Goal: Task Accomplishment & Management: Manage account settings

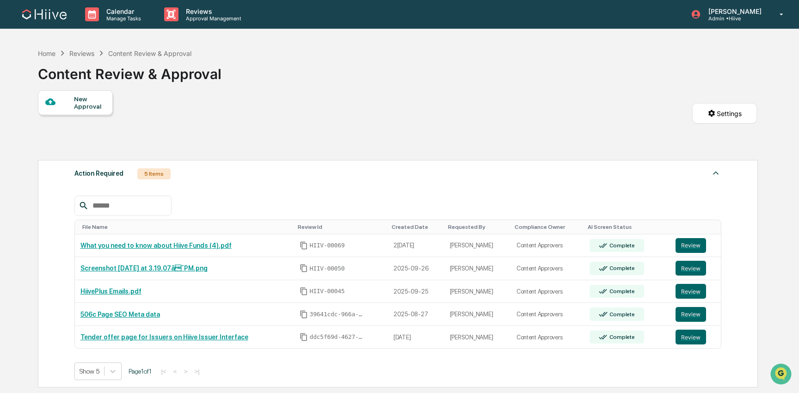
click at [60, 19] on img at bounding box center [44, 14] width 44 height 10
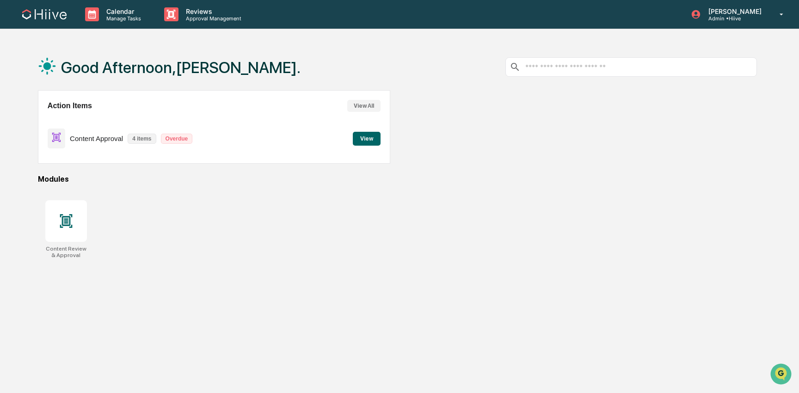
scroll to position [14, 0]
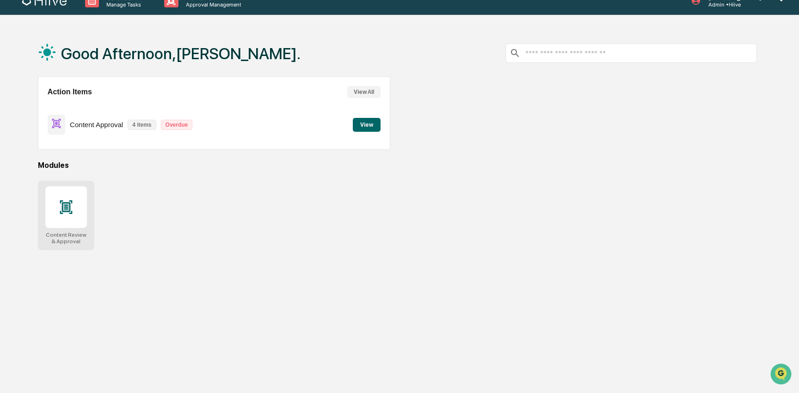
click at [64, 210] on icon at bounding box center [66, 206] width 6 height 7
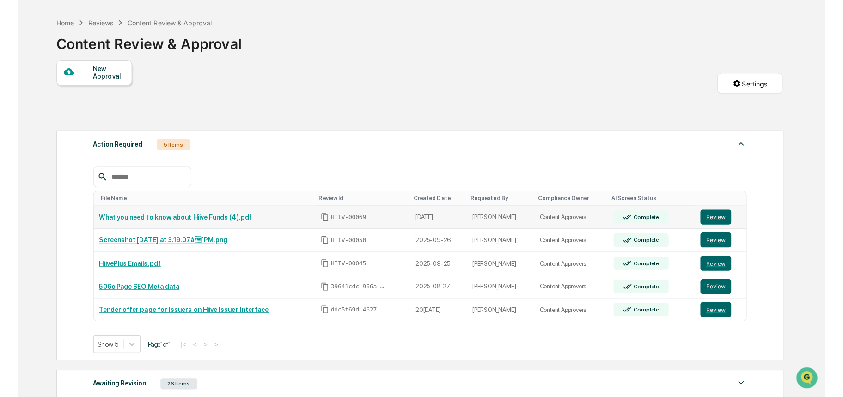
scroll to position [31, 0]
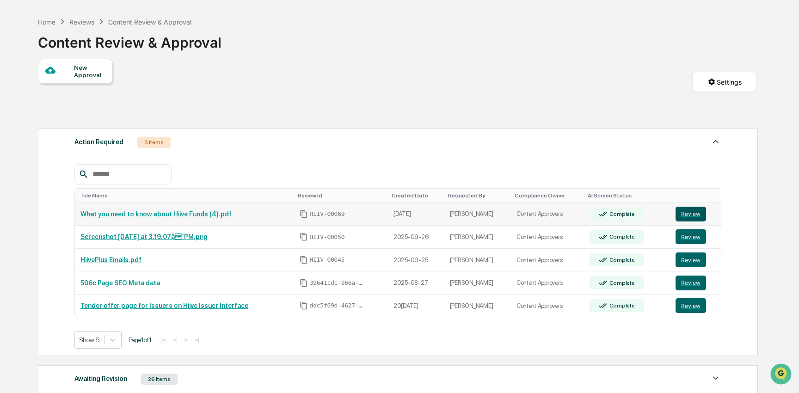
click at [696, 212] on button "Review" at bounding box center [691, 214] width 31 height 15
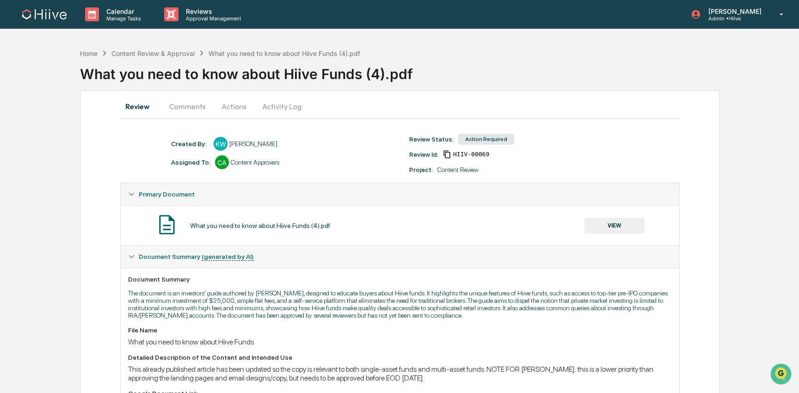
click at [175, 108] on button "Comments" at bounding box center [187, 106] width 51 height 22
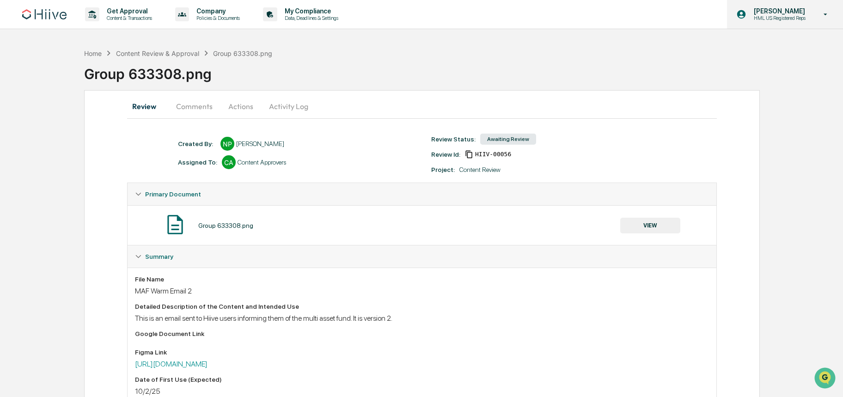
click at [771, 18] on p "HML US Registered Reps" at bounding box center [779, 18] width 64 height 6
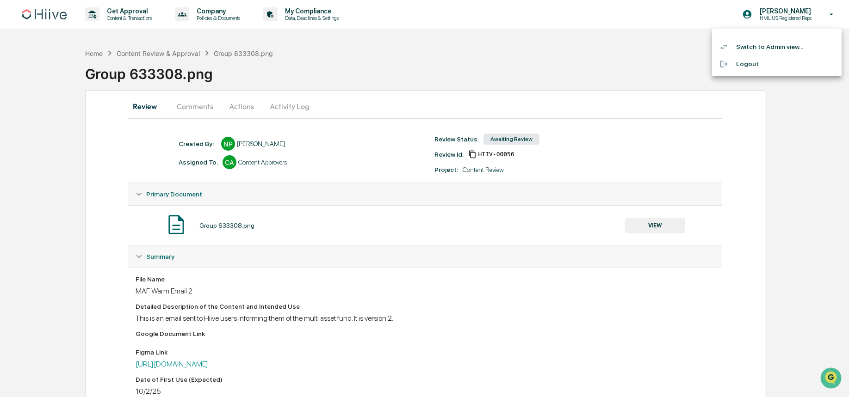
click at [760, 46] on li "Switch to Admin view..." at bounding box center [776, 46] width 129 height 17
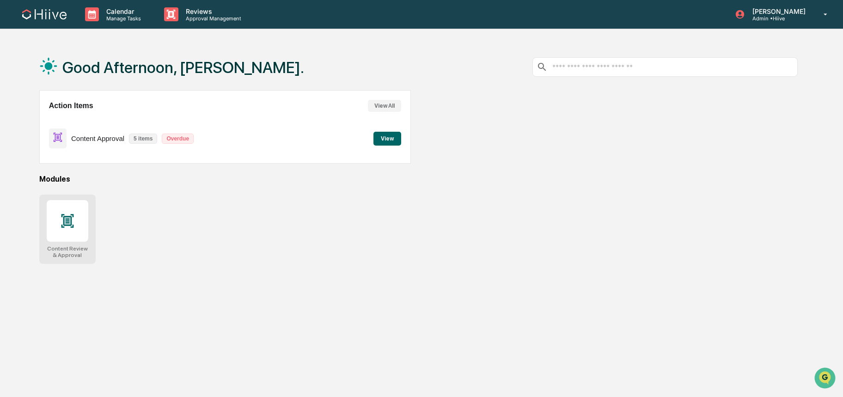
click at [64, 227] on icon at bounding box center [67, 220] width 12 height 13
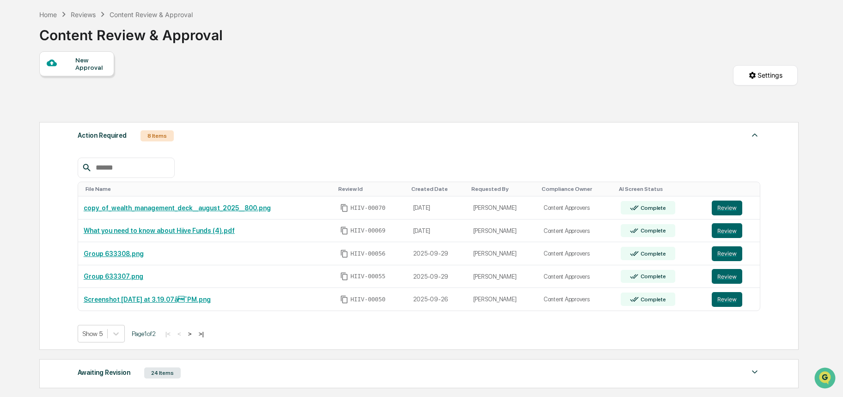
scroll to position [55, 0]
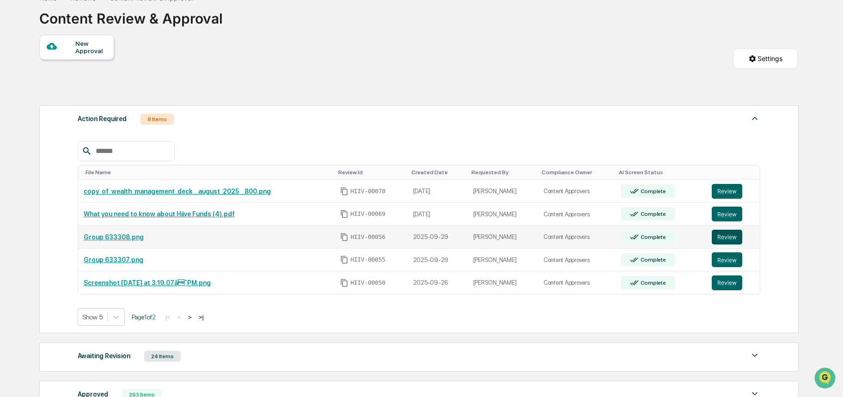
click at [725, 236] on button "Review" at bounding box center [727, 237] width 31 height 15
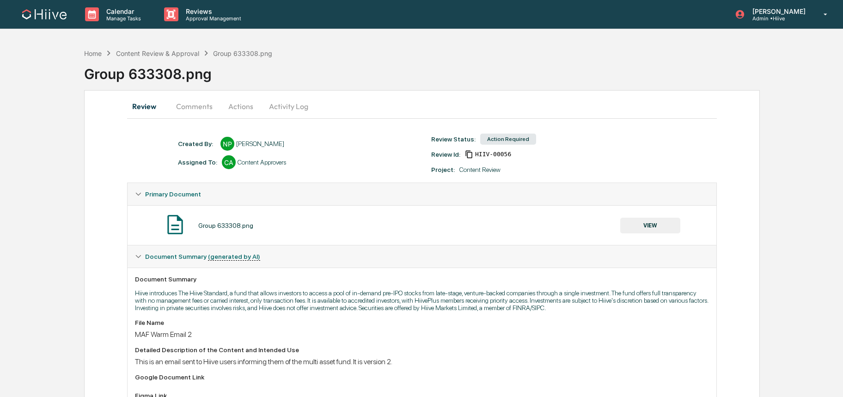
click at [192, 104] on button "Comments" at bounding box center [194, 106] width 51 height 22
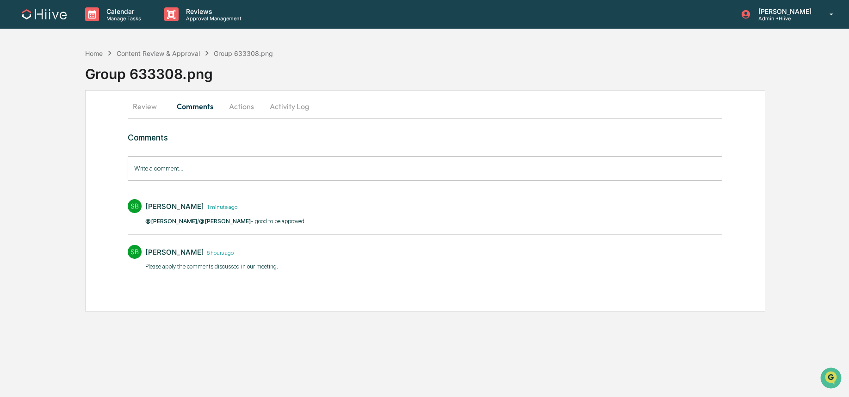
click at [228, 111] on button "Actions" at bounding box center [242, 106] width 42 height 22
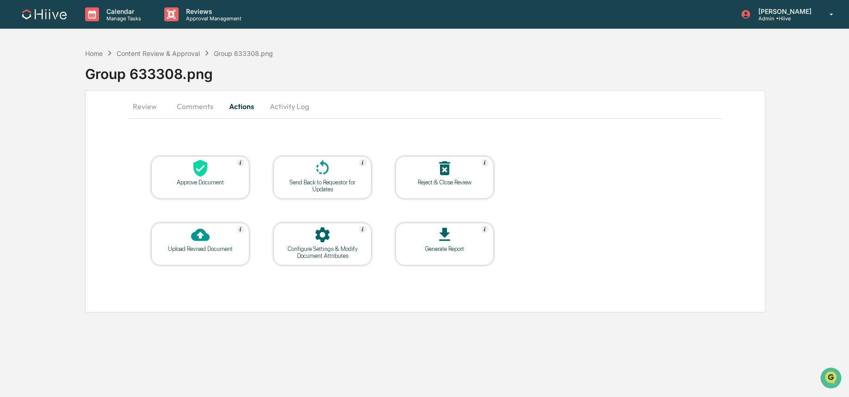
click at [210, 169] on div at bounding box center [200, 169] width 92 height 20
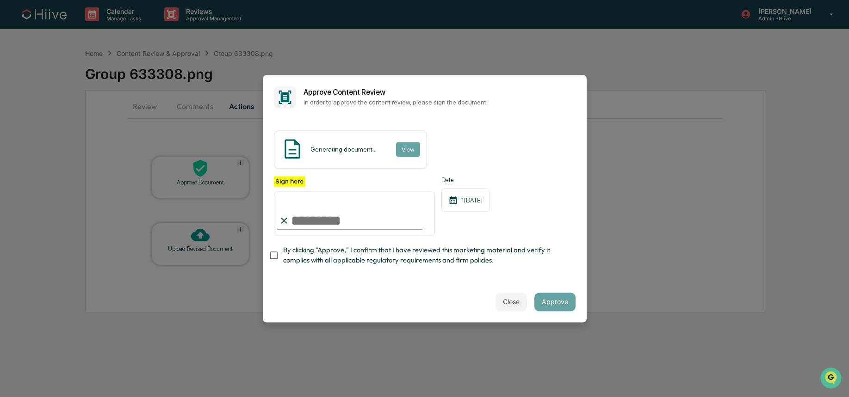
click at [0, 397] on com-1password-button at bounding box center [0, 397] width 0 height 0
click at [363, 230] on input "Sign here" at bounding box center [354, 213] width 161 height 44
type input "**********"
click at [545, 300] on button "Approve" at bounding box center [554, 302] width 41 height 18
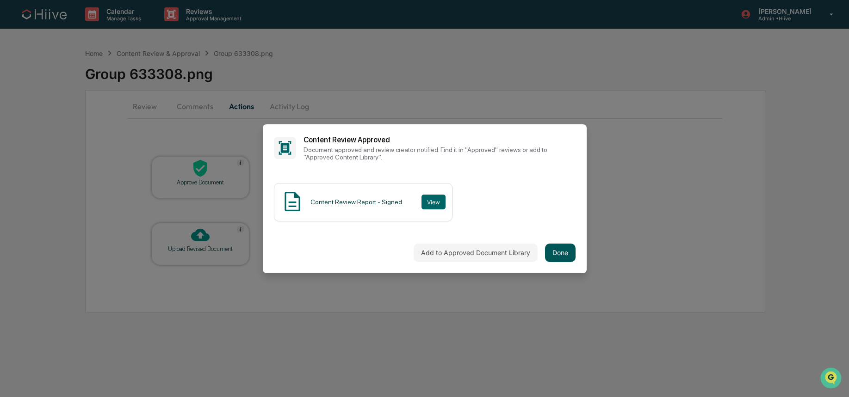
click at [550, 244] on button "Done" at bounding box center [560, 253] width 31 height 18
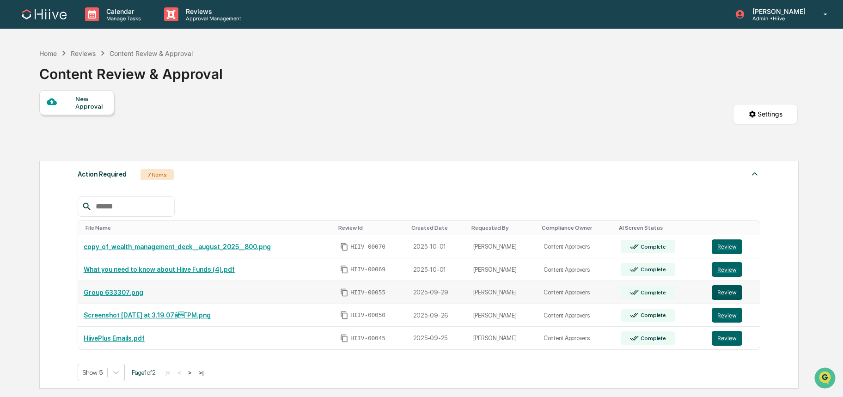
click at [737, 293] on button "Review" at bounding box center [727, 292] width 31 height 15
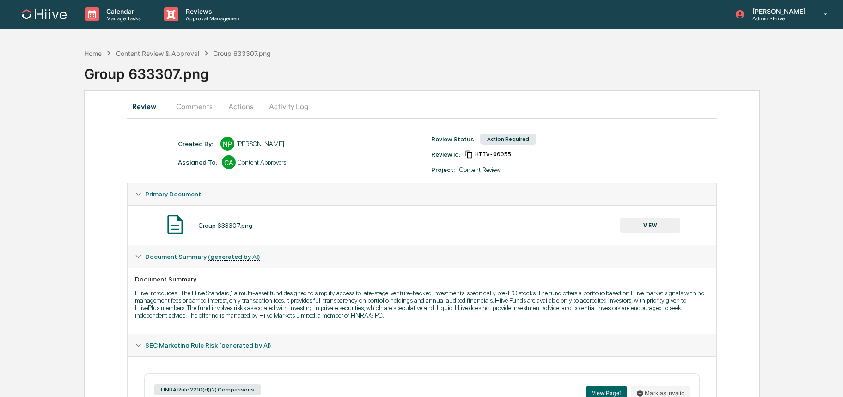
click at [199, 104] on button "Comments" at bounding box center [194, 106] width 51 height 22
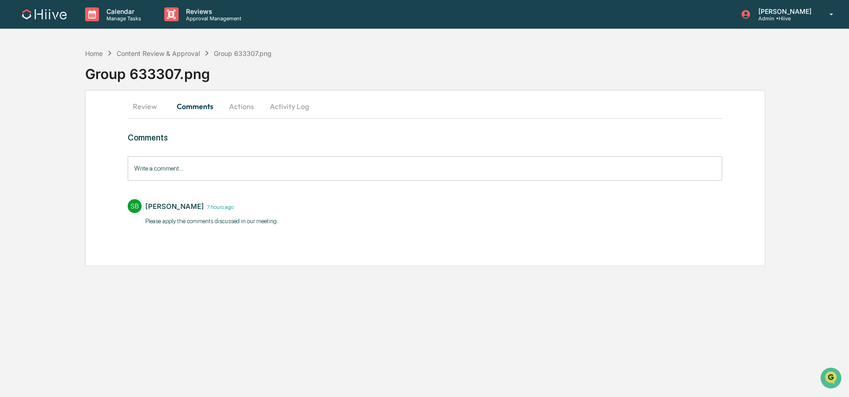
click at [143, 107] on button "Review" at bounding box center [149, 106] width 42 height 22
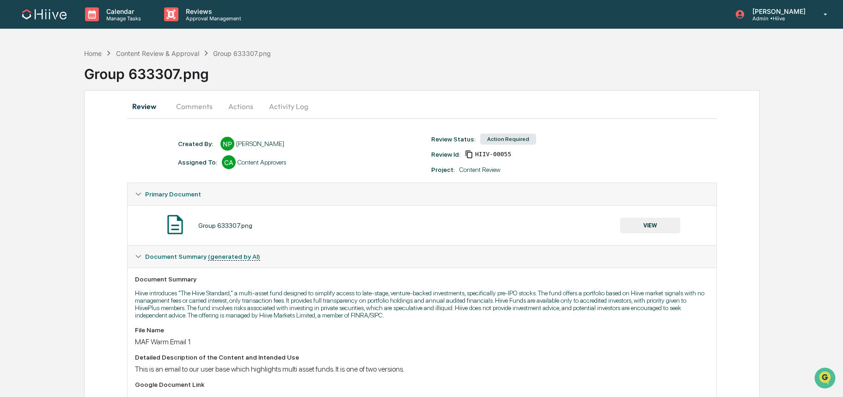
click at [633, 227] on button "VIEW" at bounding box center [651, 226] width 60 height 16
click at [156, 109] on button "Review" at bounding box center [148, 106] width 42 height 22
click at [165, 53] on div "Content Review & Approval" at bounding box center [157, 53] width 83 height 8
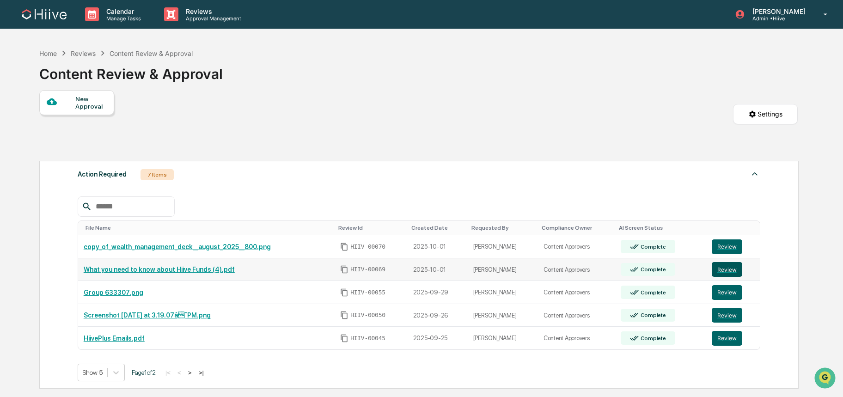
click at [723, 273] on button "Review" at bounding box center [727, 269] width 31 height 15
click at [726, 249] on button "Review" at bounding box center [727, 247] width 31 height 15
click at [728, 295] on button "Review" at bounding box center [727, 292] width 31 height 15
click at [730, 319] on button "Review" at bounding box center [727, 315] width 31 height 15
click at [729, 334] on button "Review" at bounding box center [727, 338] width 31 height 15
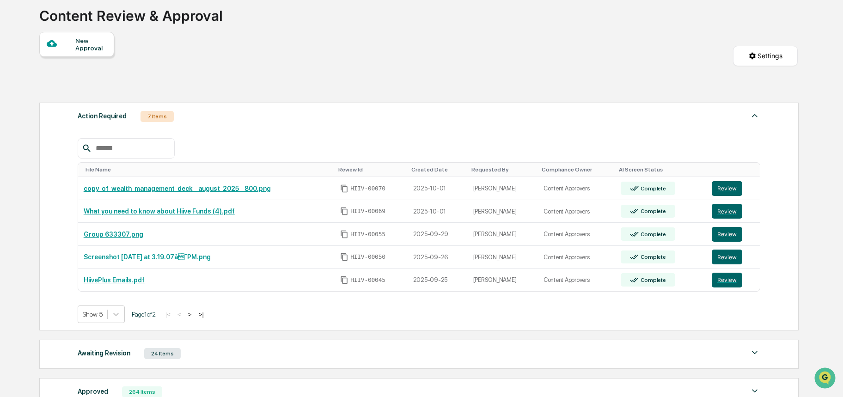
scroll to position [111, 0]
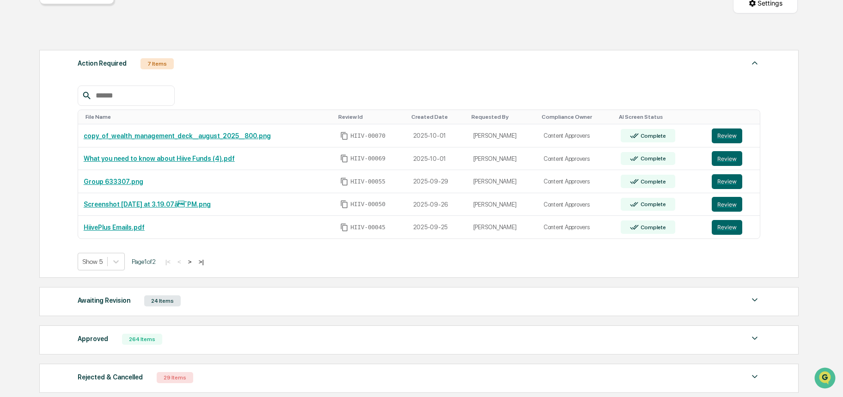
click at [195, 262] on button ">" at bounding box center [189, 262] width 9 height 8
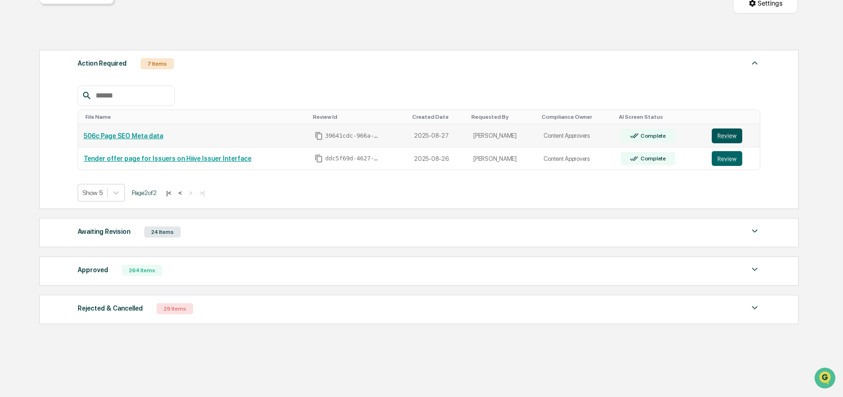
click at [734, 135] on button "Review" at bounding box center [727, 136] width 31 height 15
click at [732, 158] on button "Review" at bounding box center [727, 158] width 31 height 15
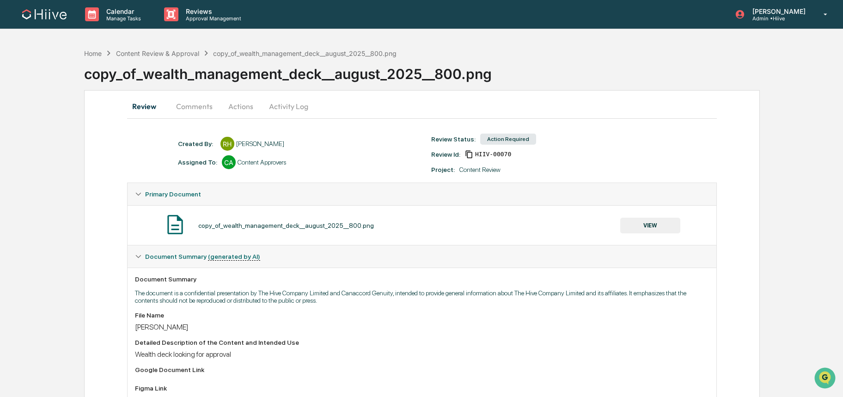
click at [198, 109] on button "Comments" at bounding box center [194, 106] width 51 height 22
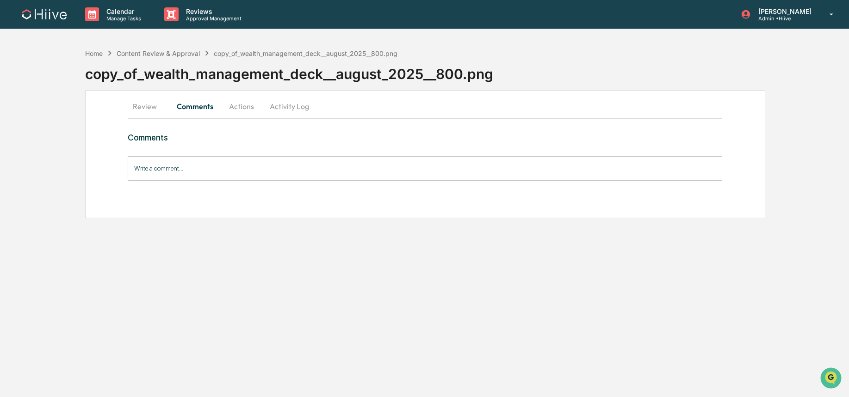
click at [142, 112] on button "Review" at bounding box center [149, 106] width 42 height 22
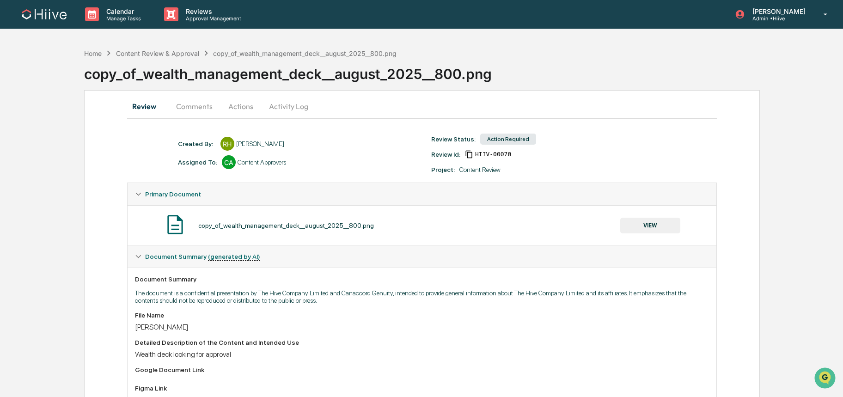
click at [638, 225] on button "VIEW" at bounding box center [651, 226] width 60 height 16
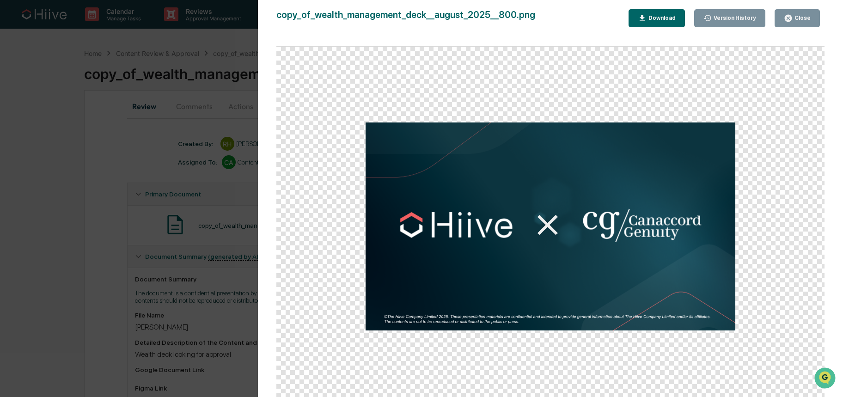
click at [811, 19] on div "Close" at bounding box center [802, 18] width 18 height 6
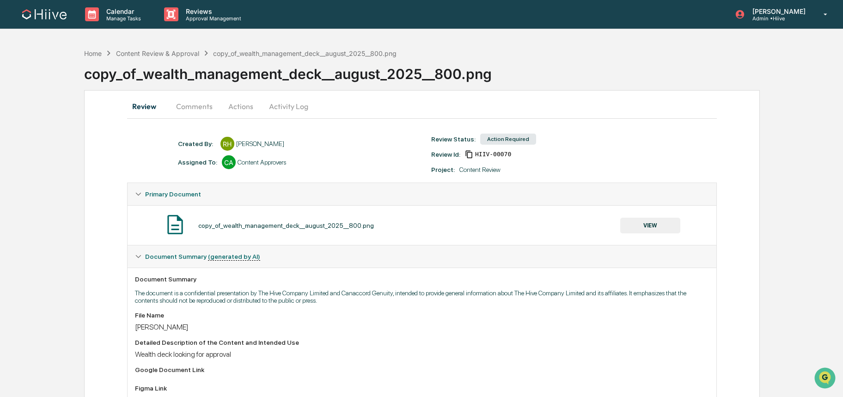
click at [328, 227] on div "copy_of_wealth_management_deck__august_2025__800.png" at bounding box center [286, 225] width 176 height 7
click at [28, 16] on img at bounding box center [44, 14] width 44 height 10
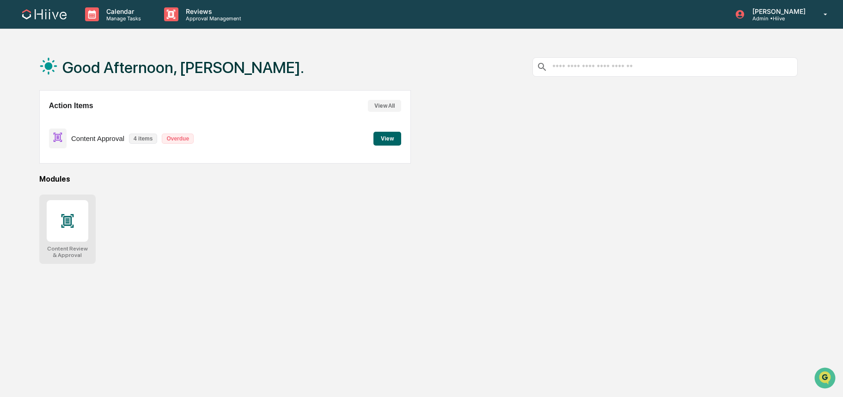
click at [64, 234] on div at bounding box center [68, 221] width 42 height 42
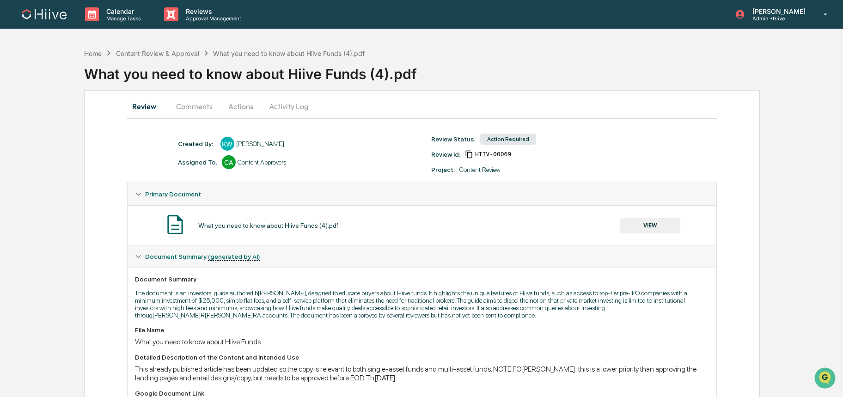
drag, startPoint x: 185, startPoint y: 95, endPoint x: 187, endPoint y: 103, distance: 8.1
click at [187, 103] on button "Comments" at bounding box center [194, 106] width 51 height 22
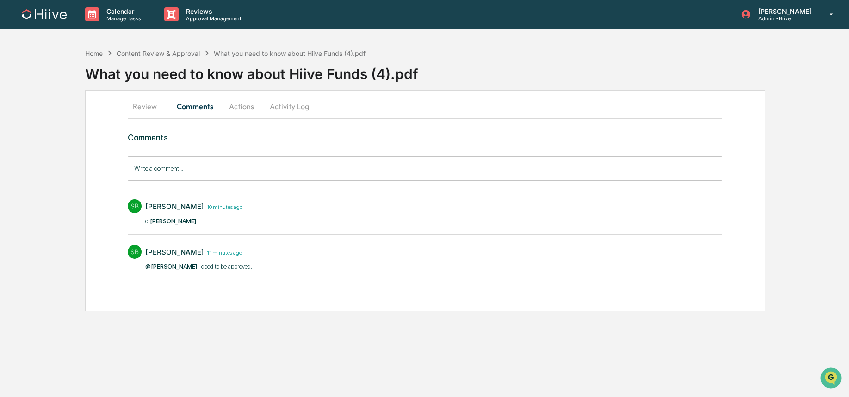
click at [151, 107] on button "Review" at bounding box center [149, 106] width 42 height 22
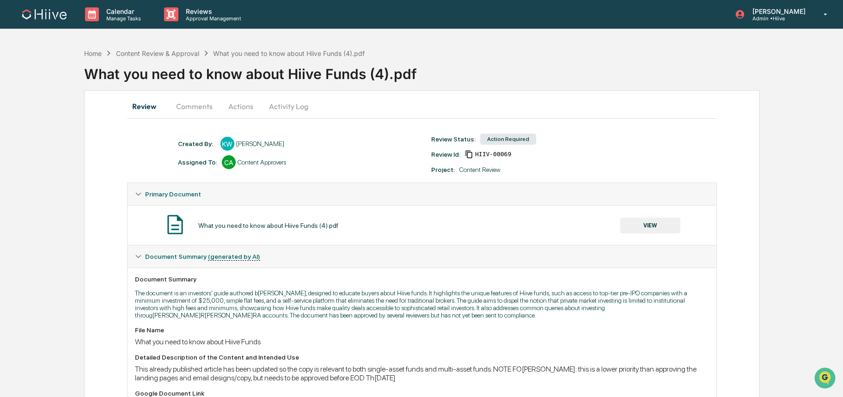
click at [228, 109] on button "Actions" at bounding box center [241, 106] width 42 height 22
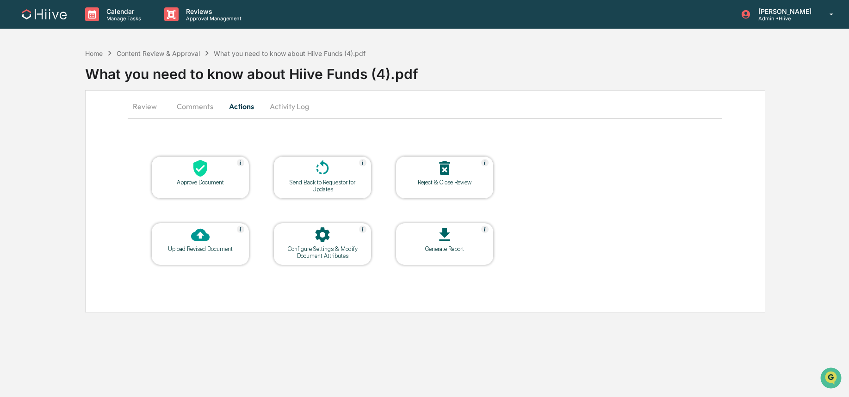
click at [203, 178] on div at bounding box center [200, 169] width 92 height 20
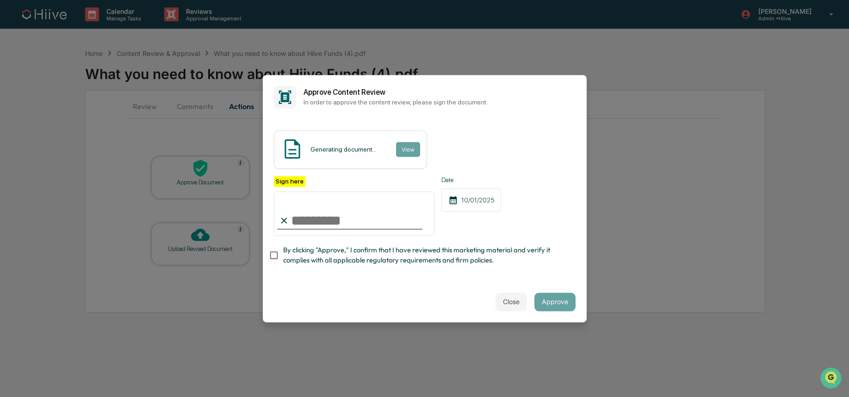
type input "**********"
click at [330, 251] on span "By clicking "Approve," I confirm that I have reviewed this marketing material a…" at bounding box center [425, 256] width 285 height 21
click at [548, 298] on button "Approve" at bounding box center [554, 302] width 41 height 18
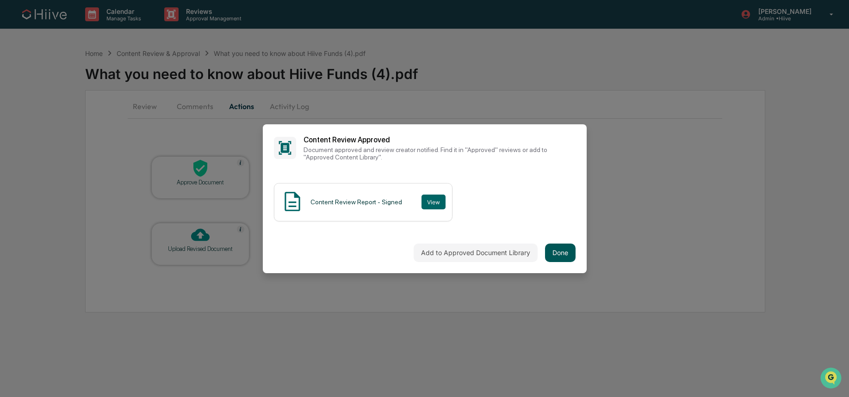
click at [562, 250] on button "Done" at bounding box center [560, 253] width 31 height 18
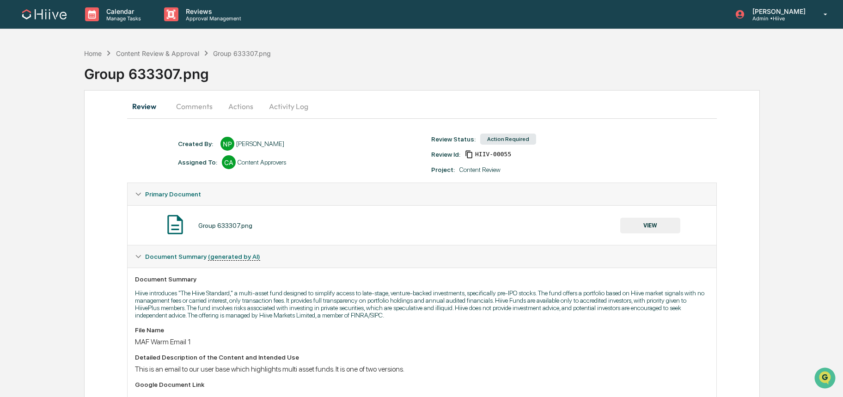
click at [182, 106] on button "Comments" at bounding box center [194, 106] width 51 height 22
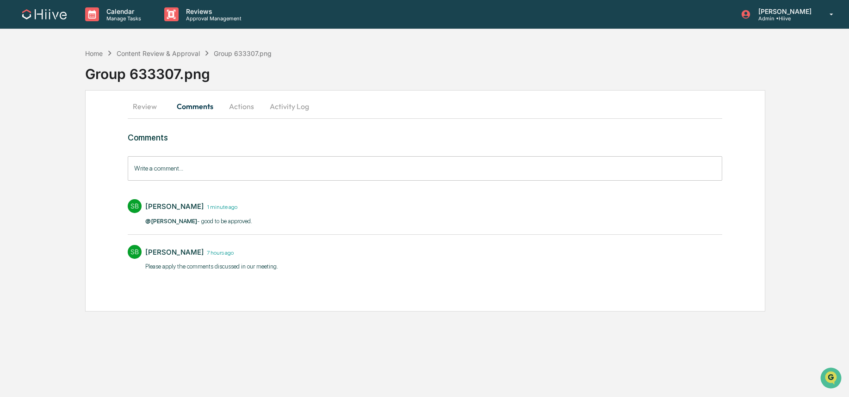
click at [143, 111] on button "Review" at bounding box center [149, 106] width 42 height 22
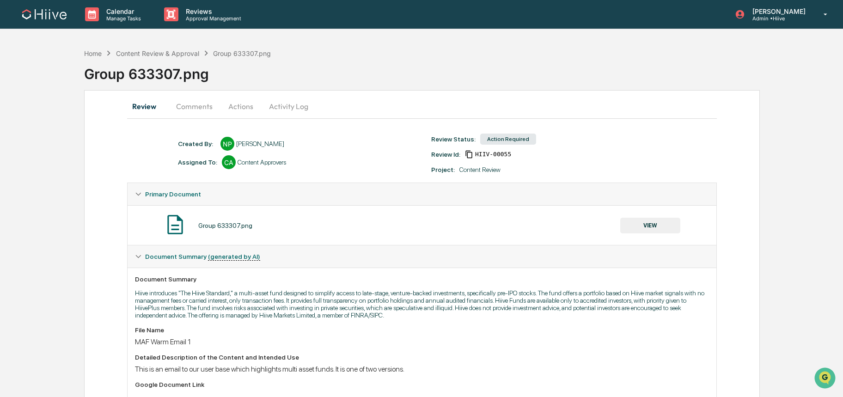
click at [236, 110] on button "Actions" at bounding box center [241, 106] width 42 height 22
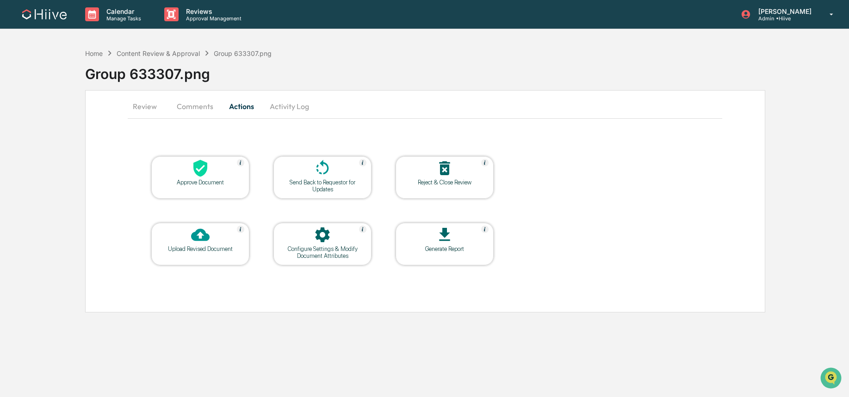
click at [201, 175] on icon at bounding box center [200, 168] width 14 height 17
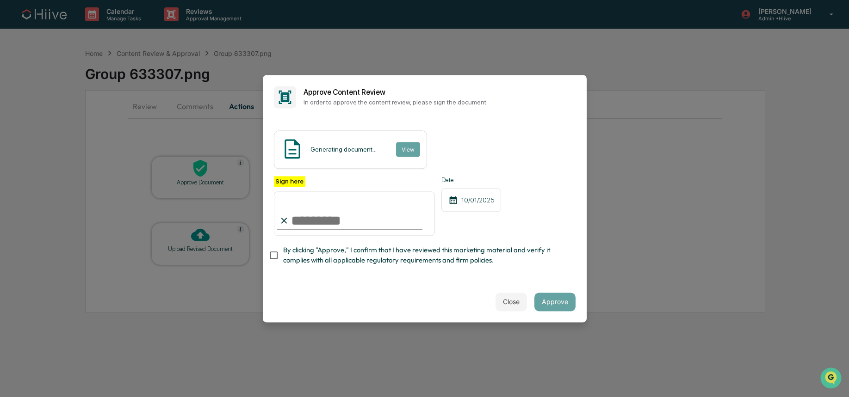
type input "**********"
click at [289, 260] on span "By clicking "Approve," I confirm that I have reviewed this marketing material a…" at bounding box center [425, 256] width 285 height 21
click at [542, 295] on button "Approve" at bounding box center [554, 302] width 41 height 18
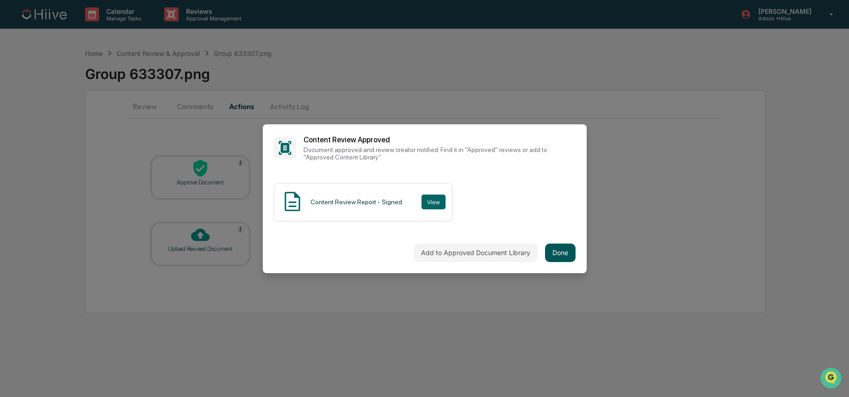
click at [554, 259] on button "Done" at bounding box center [560, 253] width 31 height 18
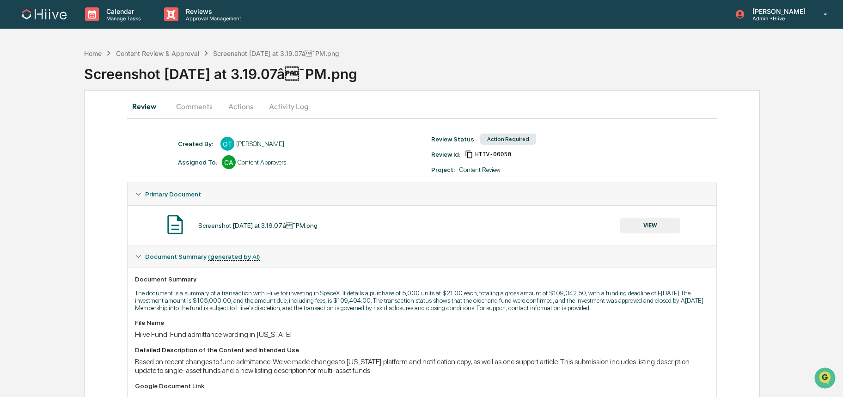
click at [196, 106] on button "Comments" at bounding box center [194, 106] width 51 height 22
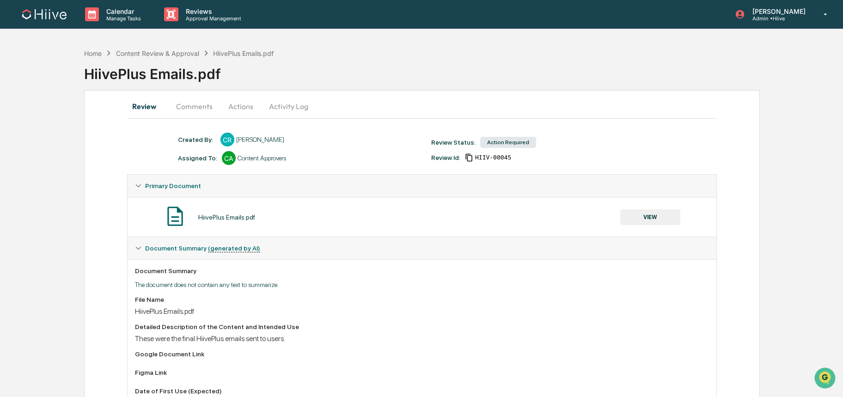
drag, startPoint x: 226, startPoint y: 90, endPoint x: 197, endPoint y: 103, distance: 31.7
click at [223, 93] on div "Home Content Review & Approval HiivePlus Emails.pdf HiivePlus Emails.pdf Review…" at bounding box center [421, 316] width 843 height 545
click at [197, 103] on button "Comments" at bounding box center [194, 106] width 51 height 22
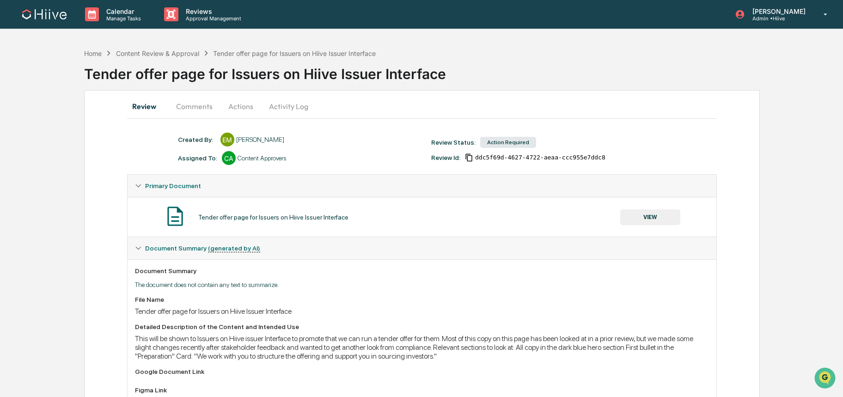
click at [188, 109] on button "Comments" at bounding box center [194, 106] width 51 height 22
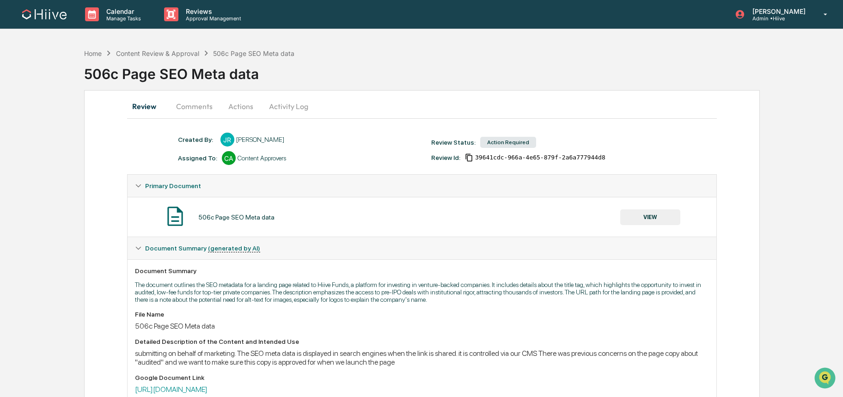
click at [210, 105] on button "Comments" at bounding box center [194, 106] width 51 height 22
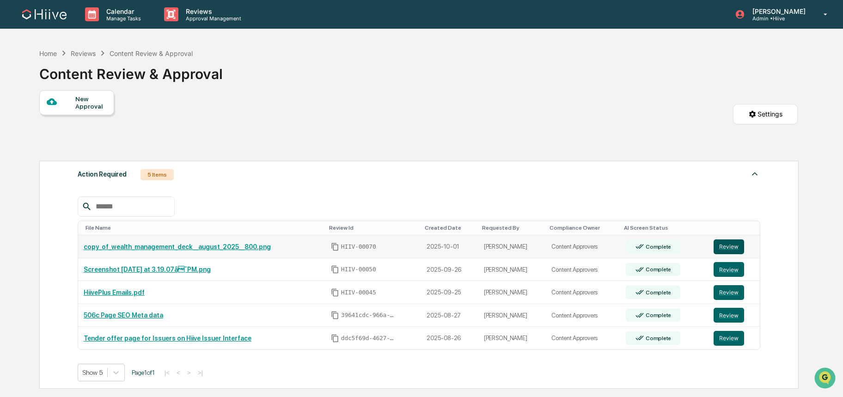
click at [727, 248] on button "Review" at bounding box center [729, 247] width 31 height 15
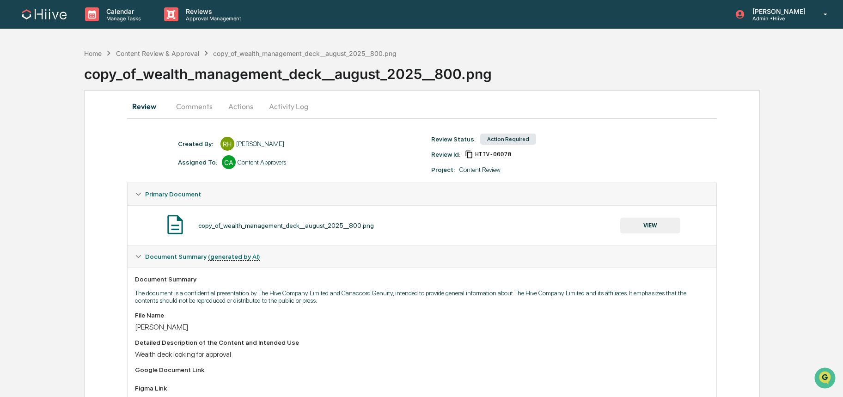
click at [678, 222] on button "VIEW" at bounding box center [651, 226] width 60 height 16
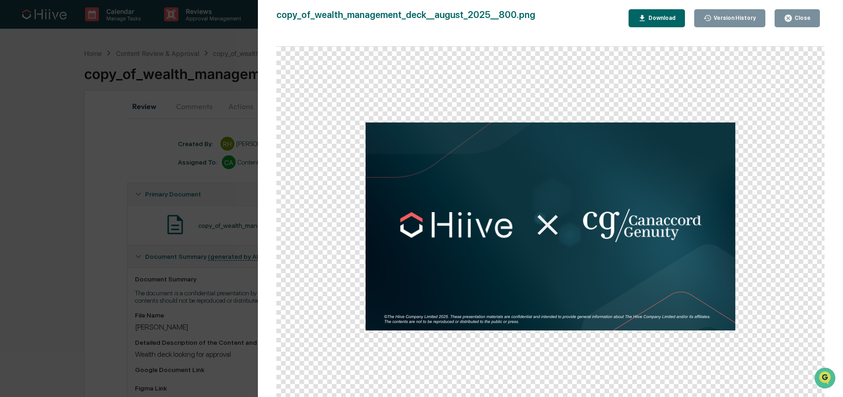
click at [211, 120] on div "Version History [DATE] 11:20 PM [PERSON_NAME] copy_of_wealth_management_deck__a…" at bounding box center [421, 198] width 843 height 397
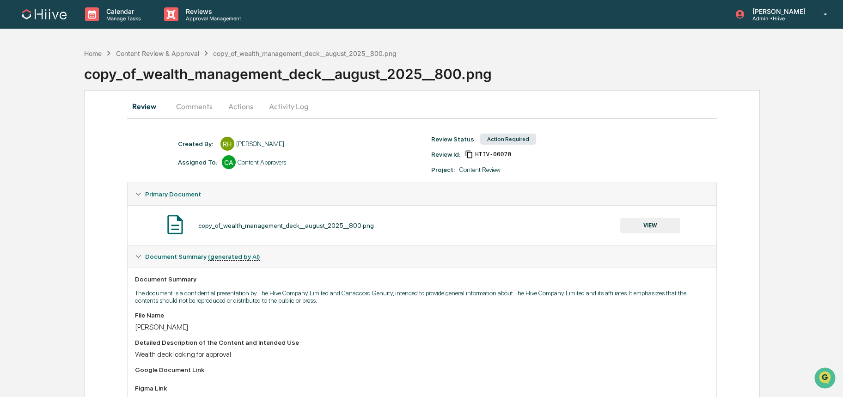
click at [650, 226] on button "VIEW" at bounding box center [651, 226] width 60 height 16
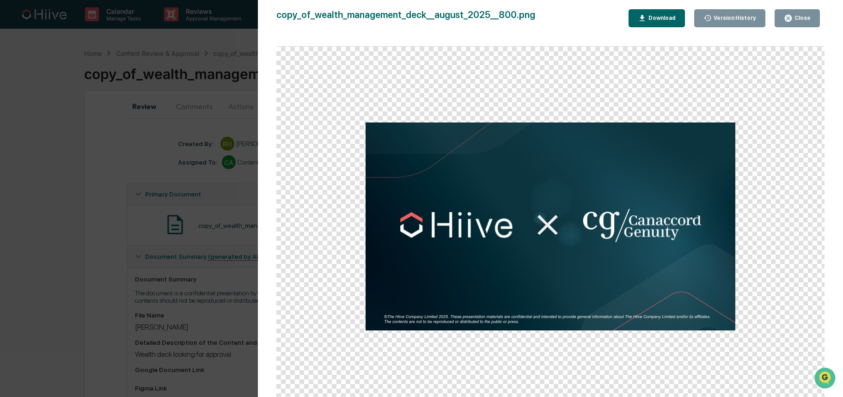
click at [222, 208] on div "Version History 10/01/2025, 11:20 PM Robert Hanna copy_of_wealth_management_dec…" at bounding box center [421, 198] width 843 height 397
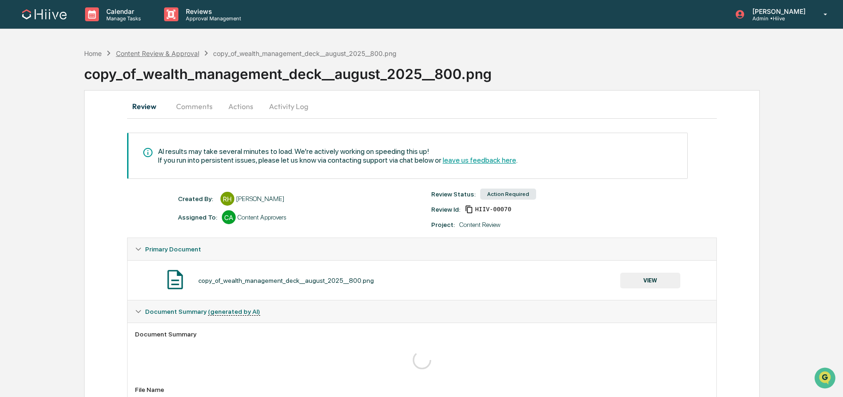
click at [191, 57] on div "Content Review & Approval" at bounding box center [157, 53] width 83 height 8
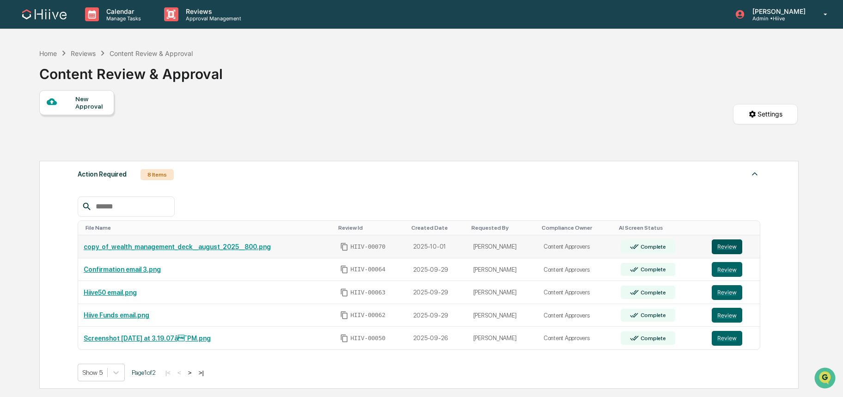
click at [728, 253] on button "Review" at bounding box center [727, 247] width 31 height 15
click at [47, 18] on img at bounding box center [44, 14] width 44 height 10
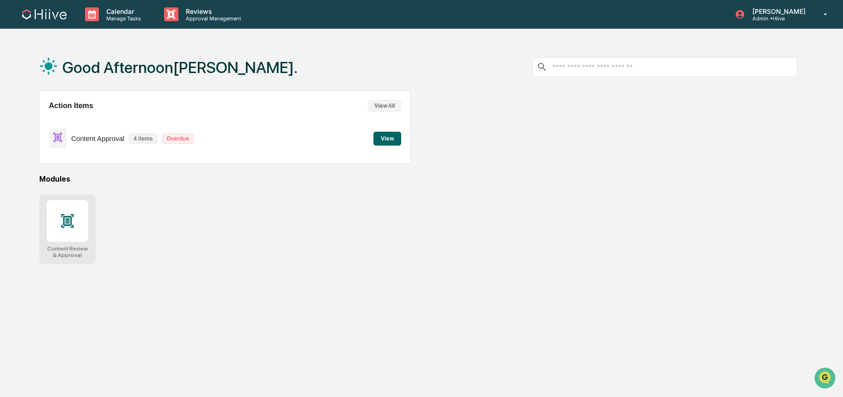
click at [56, 229] on div at bounding box center [68, 221] width 42 height 42
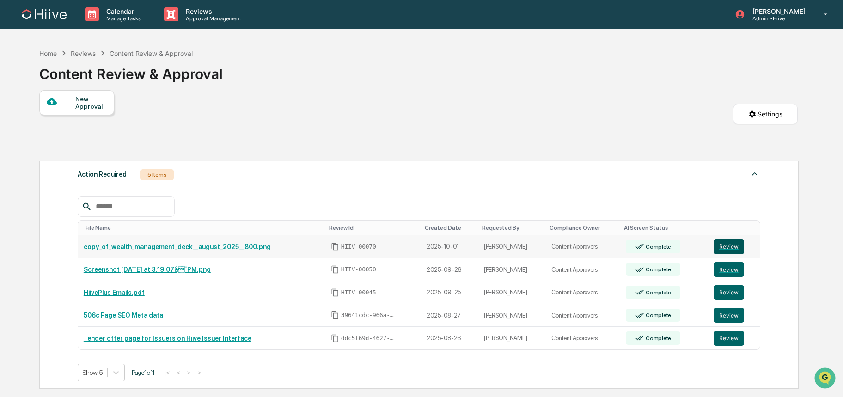
click at [732, 248] on button "Review" at bounding box center [729, 247] width 31 height 15
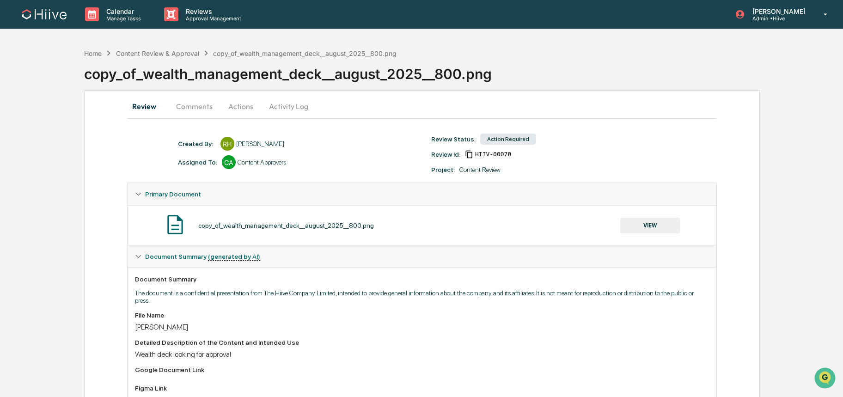
click at [657, 221] on button "VIEW" at bounding box center [651, 226] width 60 height 16
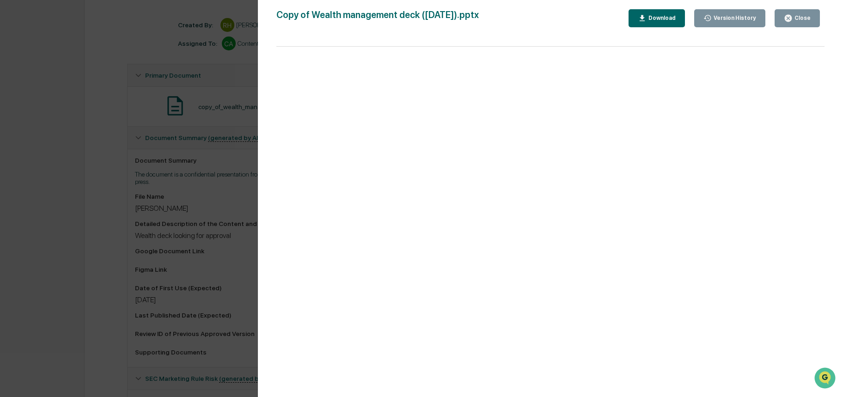
scroll to position [111, 0]
click at [60, 241] on div "Version History 10/01/2025, 11:30 PM Robert Hanna 10/01/2025, 11:20 PM Robert H…" at bounding box center [421, 198] width 843 height 397
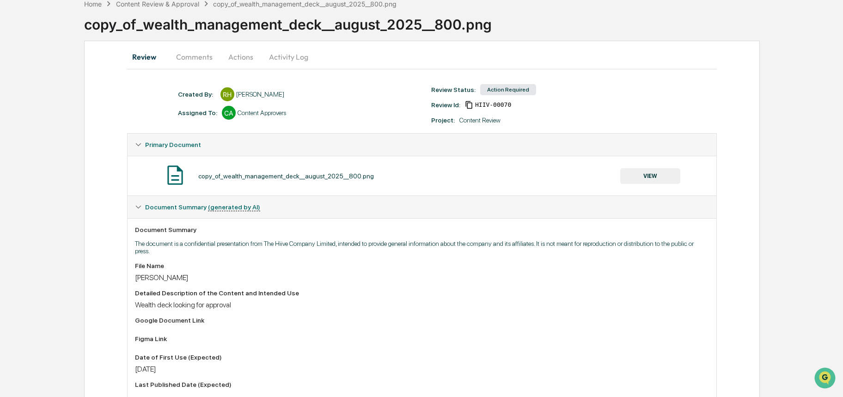
scroll to position [0, 0]
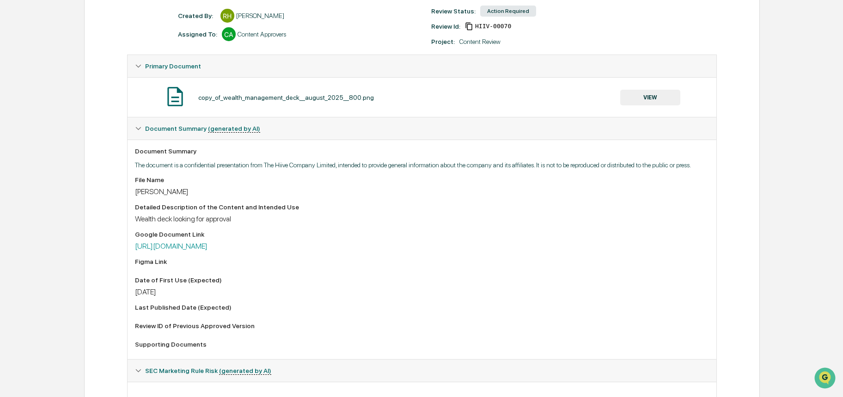
scroll to position [153, 0]
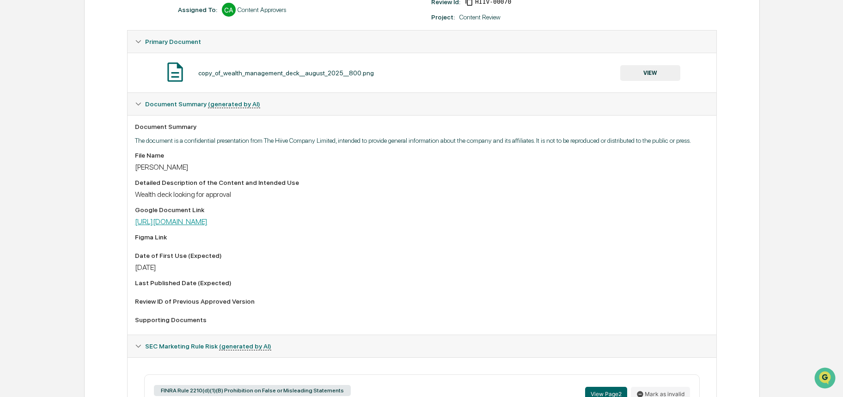
click at [208, 226] on link "[URL][DOMAIN_NAME]" at bounding box center [171, 221] width 73 height 9
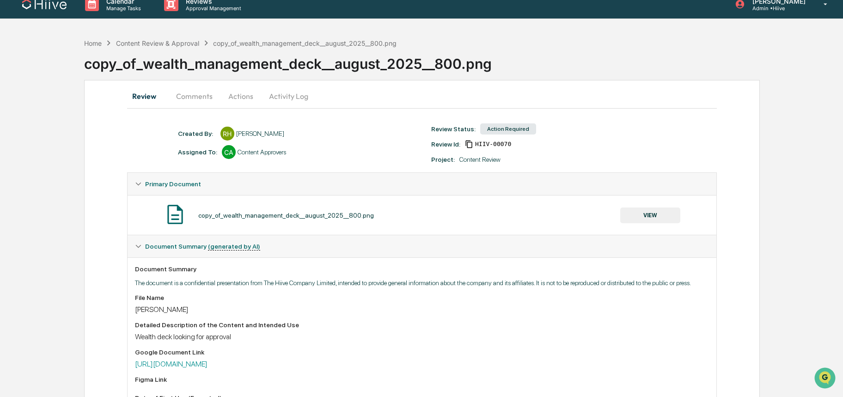
scroll to position [0, 0]
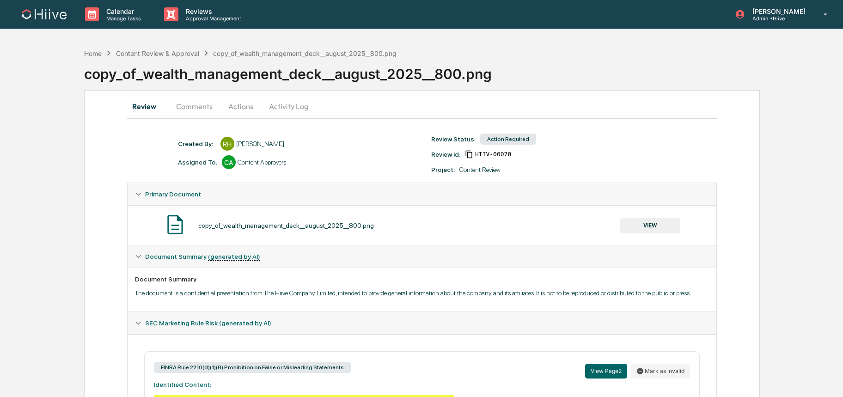
click at [191, 105] on button "Comments" at bounding box center [194, 106] width 51 height 22
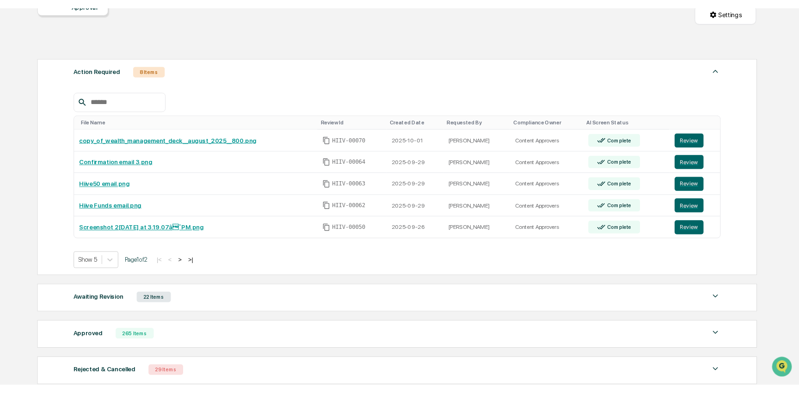
scroll to position [111, 0]
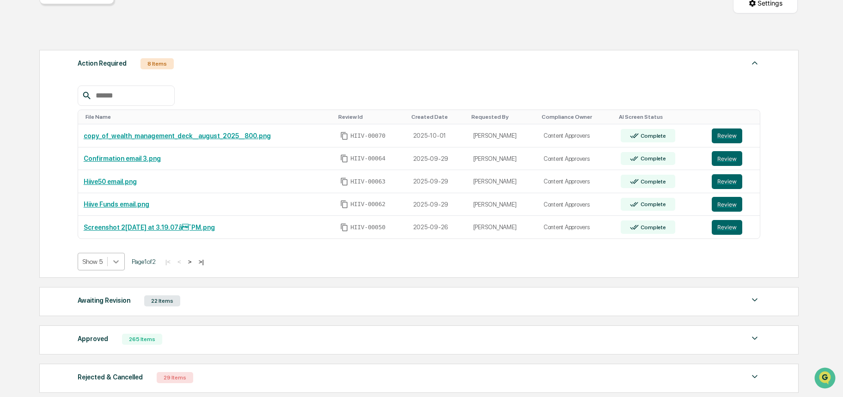
click at [115, 263] on icon at bounding box center [115, 261] width 9 height 9
click at [109, 305] on div "Show 10" at bounding box center [102, 298] width 49 height 15
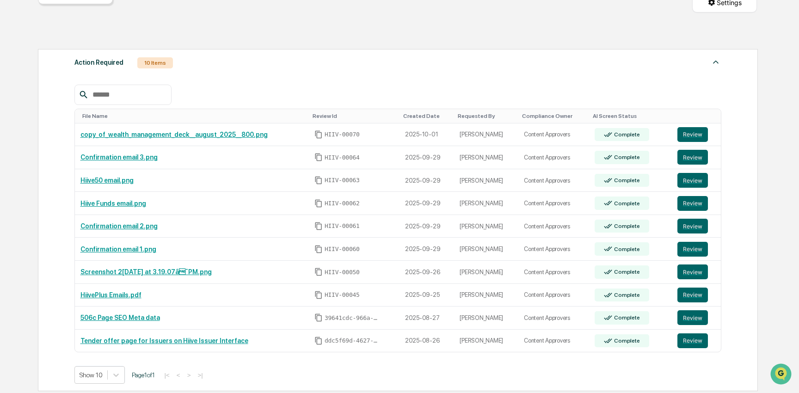
click at [157, 38] on div "New Approval Settings" at bounding box center [397, 11] width 719 height 65
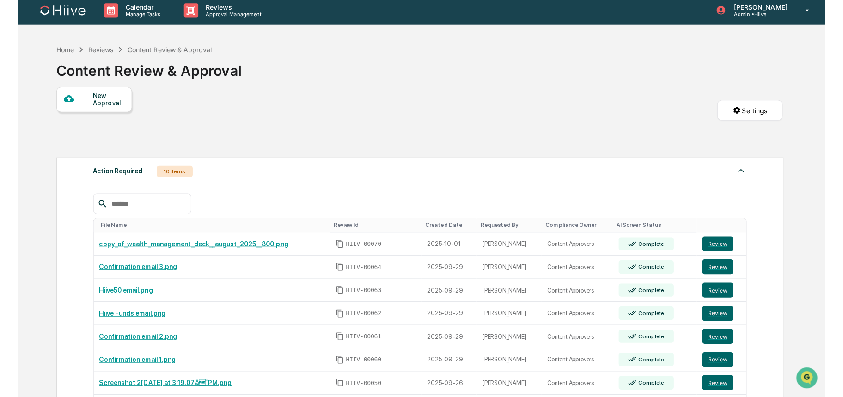
scroll to position [0, 0]
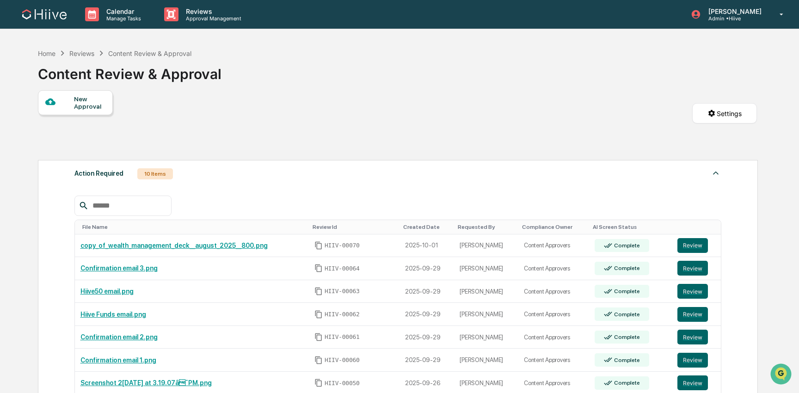
click at [46, 14] on img at bounding box center [44, 14] width 44 height 10
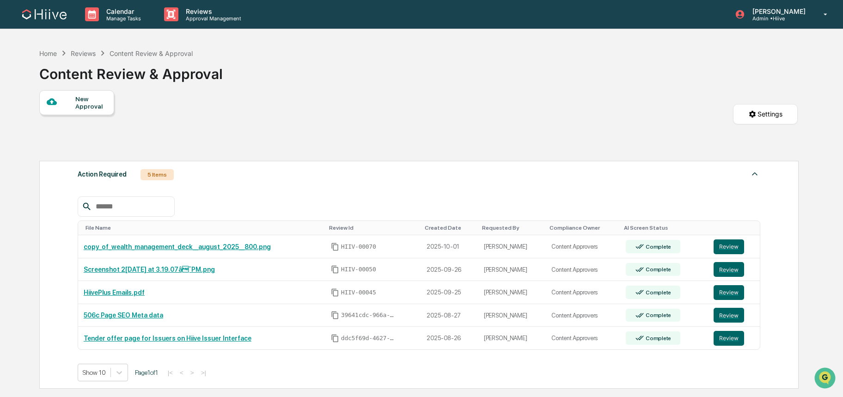
click at [61, 14] on img at bounding box center [44, 14] width 44 height 10
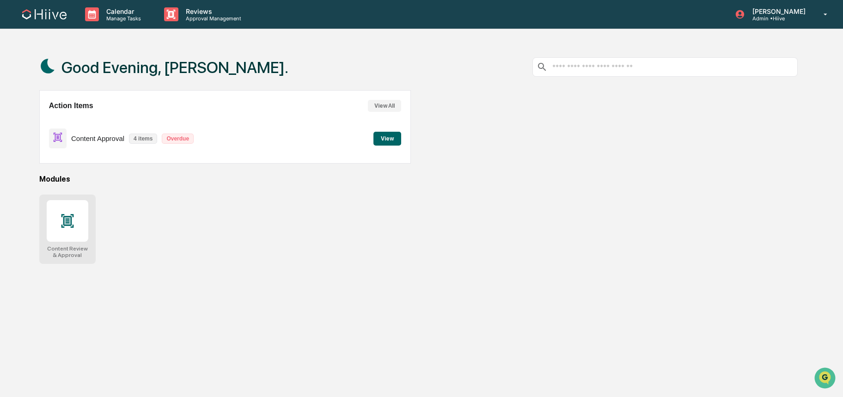
click at [70, 214] on icon at bounding box center [67, 221] width 15 height 15
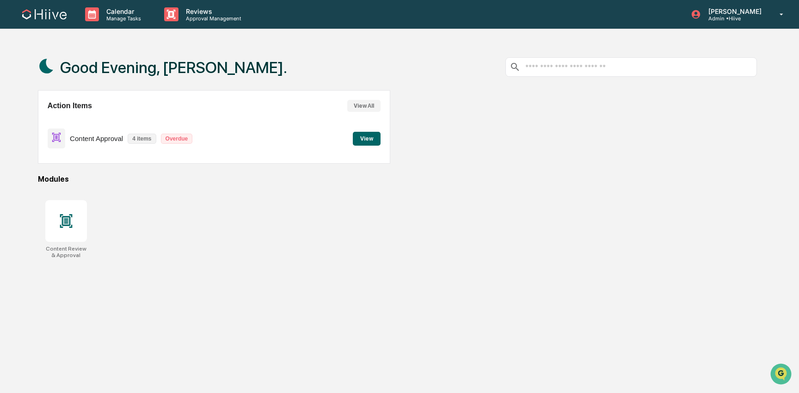
click at [37, 13] on img at bounding box center [44, 14] width 44 height 10
click at [381, 146] on div "Action Items View All Content Approval 4 items Overdue View" at bounding box center [214, 127] width 352 height 74
click at [374, 138] on button "View" at bounding box center [367, 139] width 28 height 14
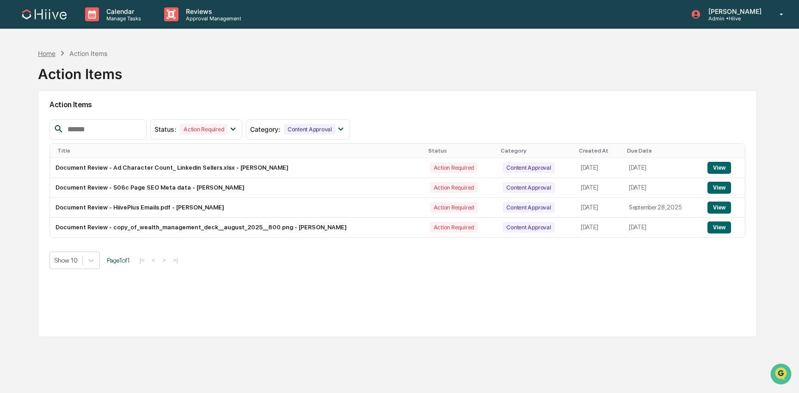
click at [53, 53] on div "Home" at bounding box center [47, 53] width 18 height 8
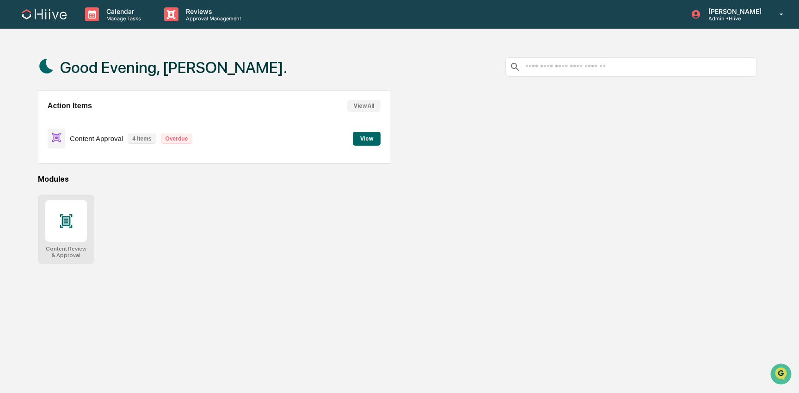
click at [56, 215] on div at bounding box center [66, 221] width 42 height 42
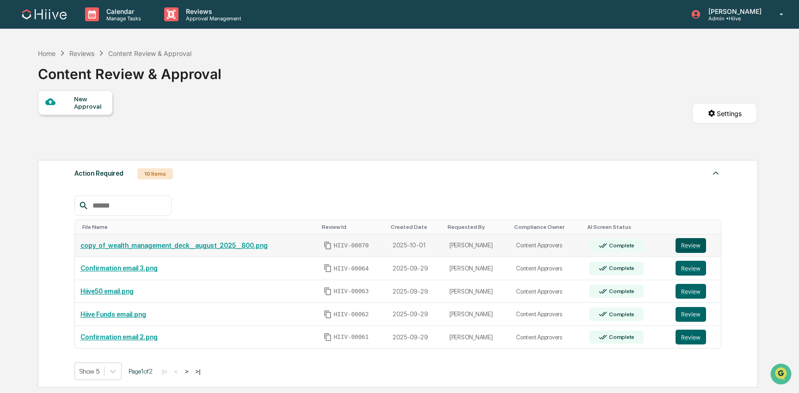
click at [686, 247] on button "Review" at bounding box center [691, 245] width 31 height 15
click at [686, 270] on button "Review" at bounding box center [691, 268] width 31 height 15
click at [686, 288] on button "Review" at bounding box center [691, 291] width 31 height 15
click at [686, 311] on button "Review" at bounding box center [691, 314] width 31 height 15
click at [687, 333] on button "Review" at bounding box center [691, 337] width 31 height 15
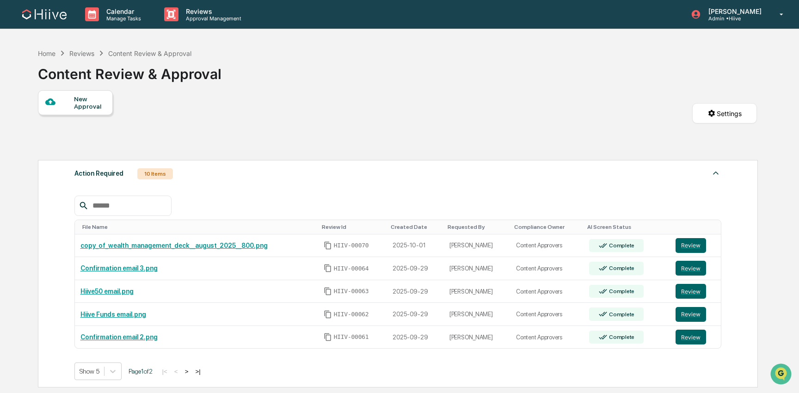
click at [191, 373] on button ">" at bounding box center [186, 372] width 9 height 8
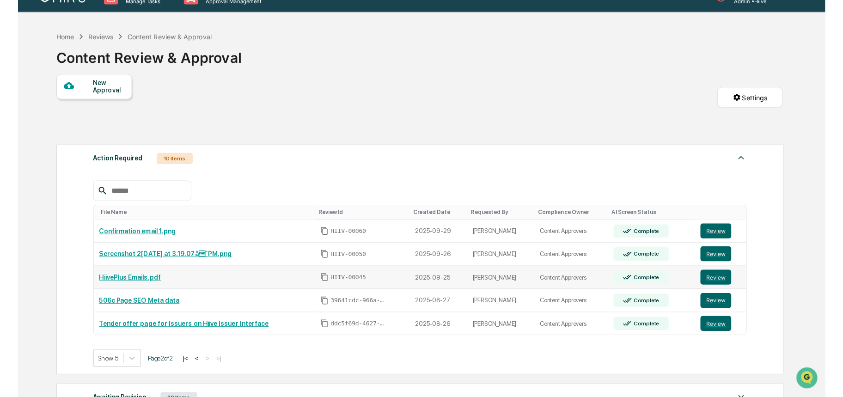
scroll to position [20, 0]
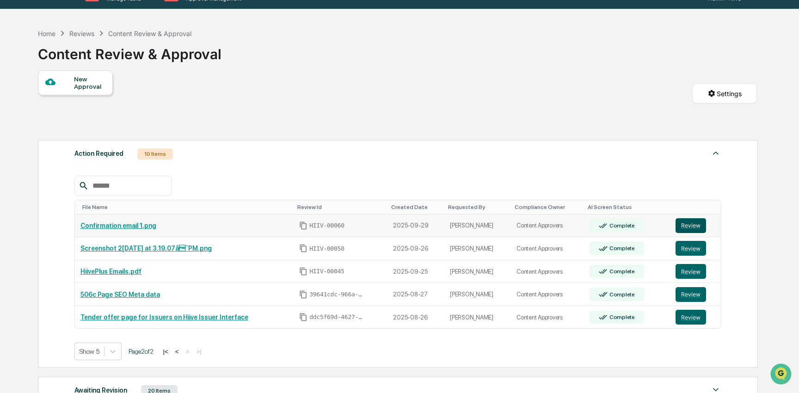
click at [689, 228] on button "Review" at bounding box center [691, 225] width 31 height 15
click at [689, 247] on button "Review" at bounding box center [691, 248] width 31 height 15
click at [691, 270] on button "Review" at bounding box center [691, 271] width 31 height 15
click at [689, 293] on button "Review" at bounding box center [691, 294] width 31 height 15
click at [688, 314] on button "Review" at bounding box center [691, 317] width 31 height 15
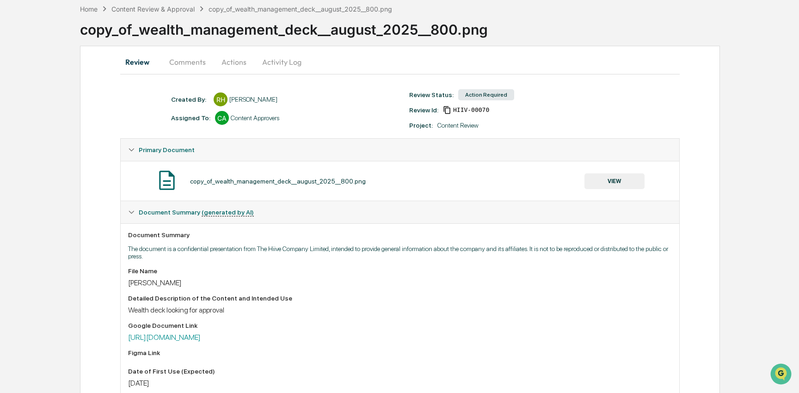
scroll to position [34, 0]
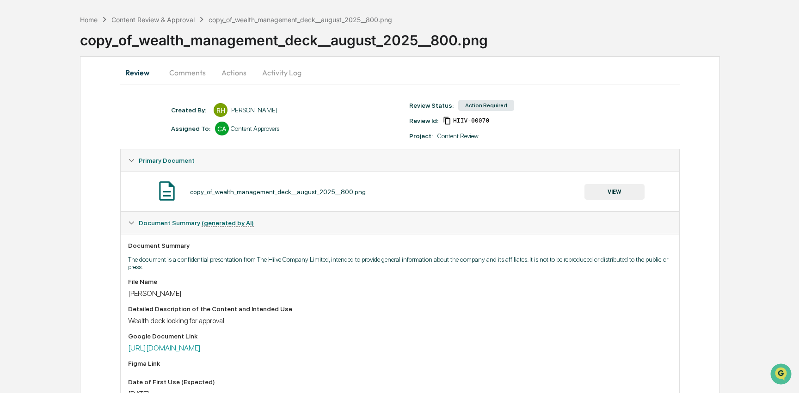
click at [233, 67] on button "Actions" at bounding box center [234, 72] width 42 height 22
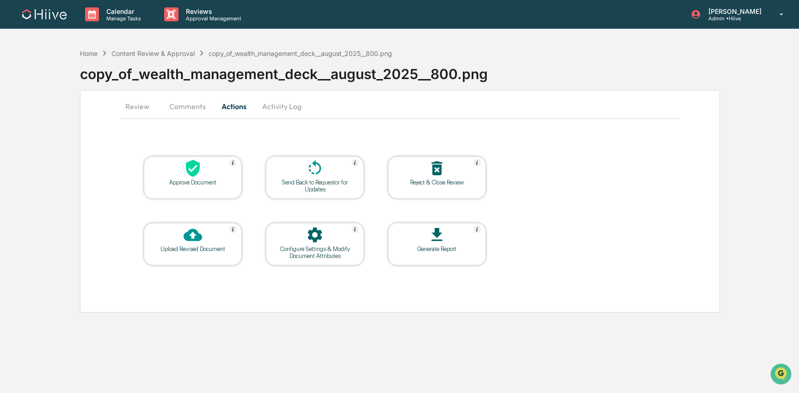
click at [183, 105] on button "Comments" at bounding box center [187, 106] width 51 height 22
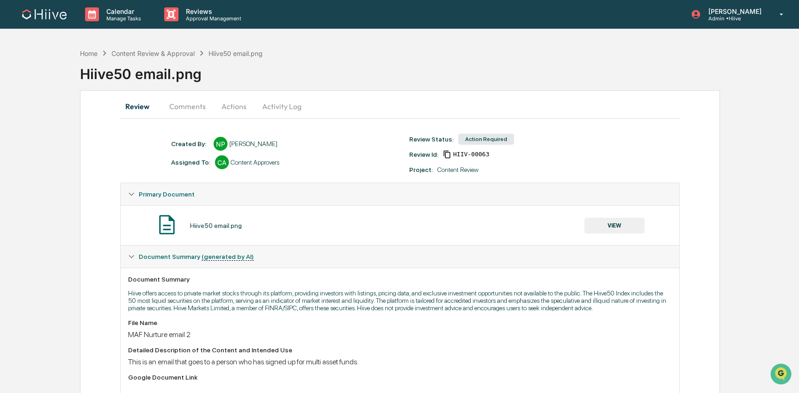
click at [228, 109] on button "Actions" at bounding box center [234, 106] width 42 height 22
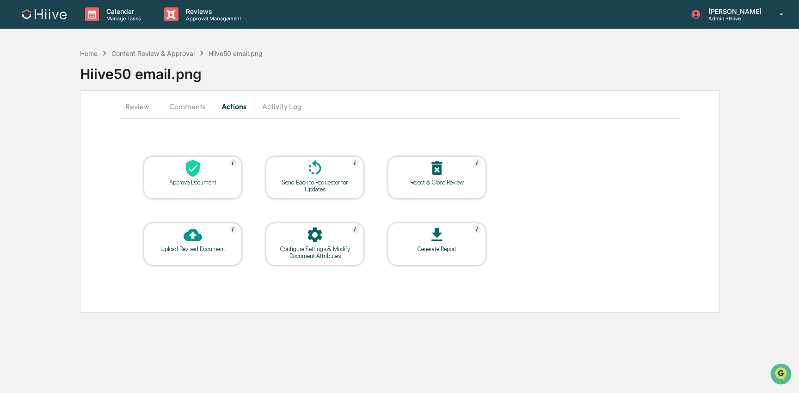
click at [191, 108] on button "Comments" at bounding box center [187, 106] width 51 height 22
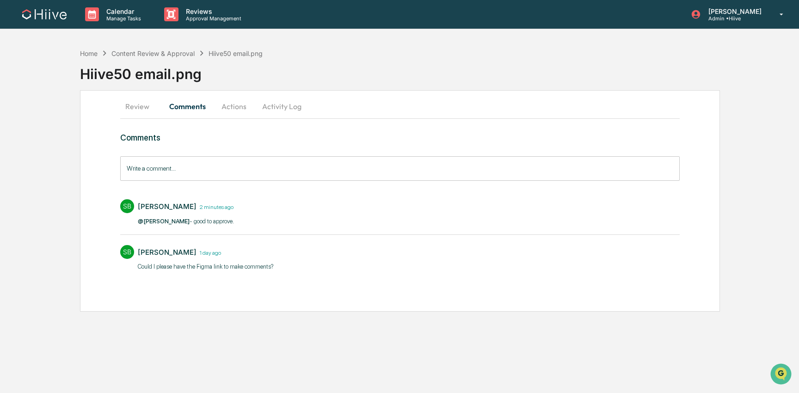
click at [236, 112] on button "Actions" at bounding box center [234, 106] width 42 height 22
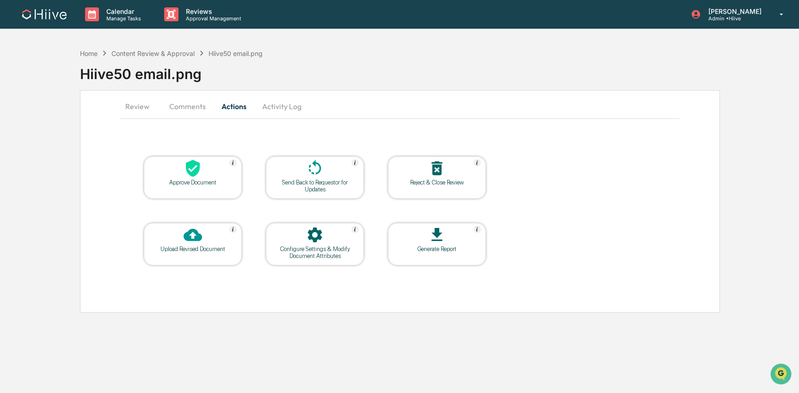
click at [197, 175] on icon at bounding box center [193, 168] width 14 height 17
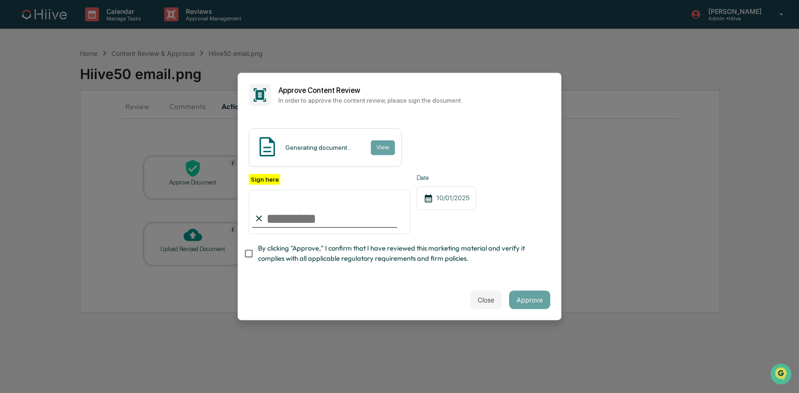
type input "**********"
click at [285, 245] on span "By clicking "Approve," I confirm that I have reviewed this marketing material a…" at bounding box center [400, 253] width 285 height 21
click at [531, 302] on button "Approve" at bounding box center [529, 300] width 41 height 18
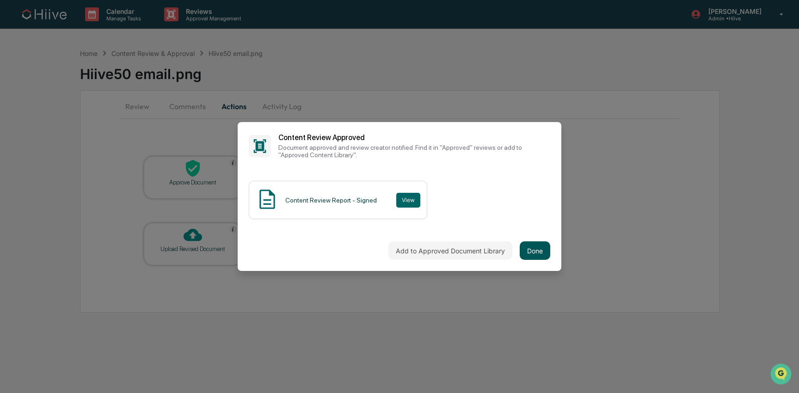
click at [535, 258] on button "Done" at bounding box center [535, 250] width 31 height 18
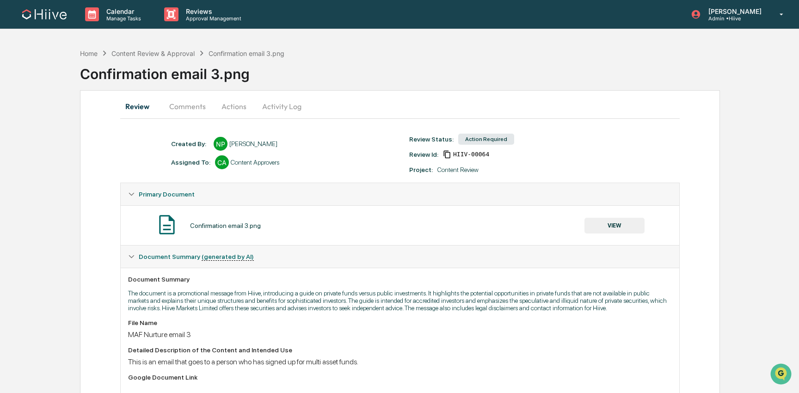
click at [172, 103] on button "Comments" at bounding box center [187, 106] width 51 height 22
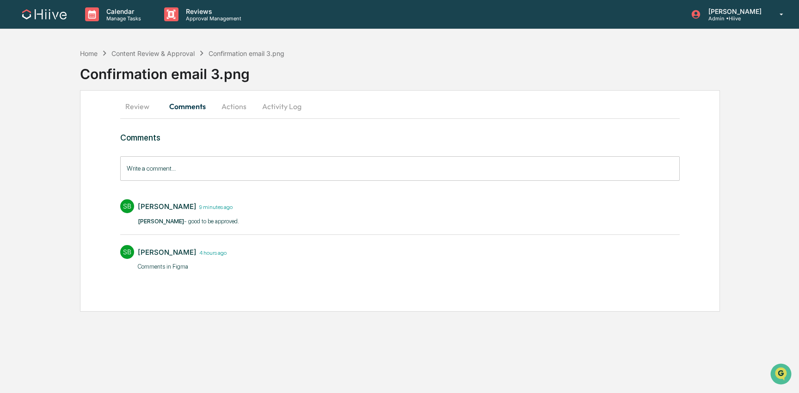
click at [228, 108] on button "Actions" at bounding box center [234, 106] width 42 height 22
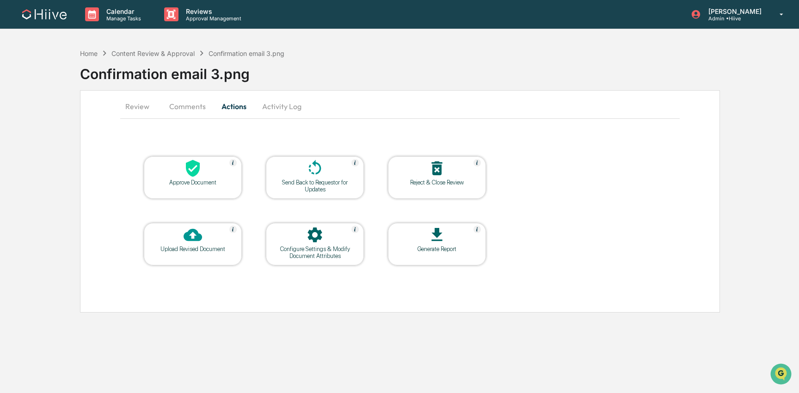
click at [197, 175] on icon at bounding box center [193, 168] width 18 height 18
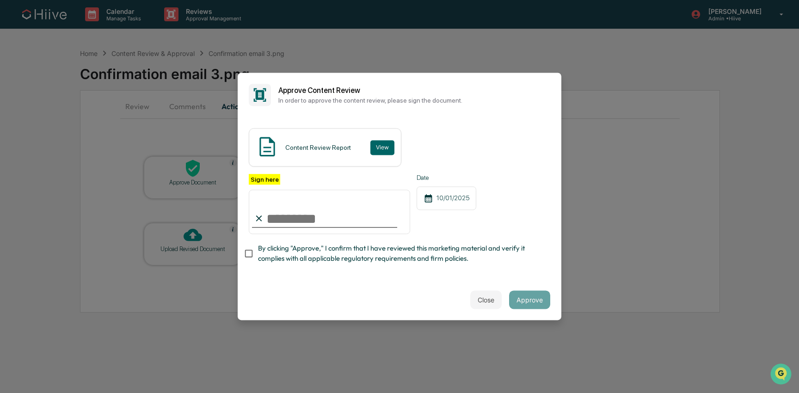
click at [0, 393] on com-1password-button at bounding box center [0, 393] width 0 height 0
type input "**********"
click at [258, 251] on label "By clicking "Approve," I confirm that I have reviewed this marketing material a…" at bounding box center [393, 253] width 299 height 21
click at [536, 299] on button "Approve" at bounding box center [529, 300] width 41 height 18
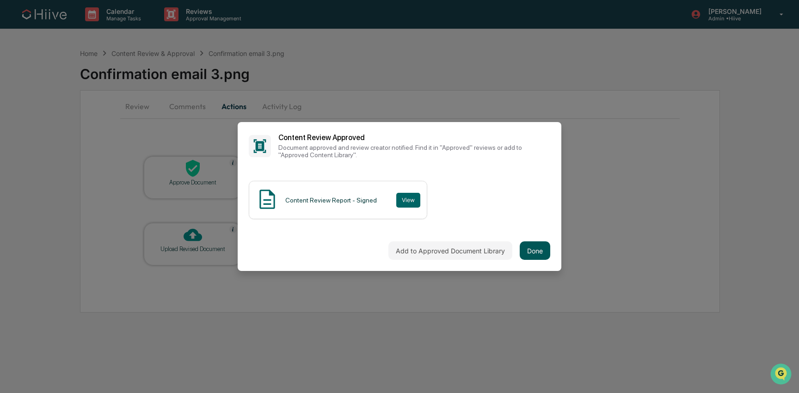
click at [530, 254] on button "Done" at bounding box center [535, 250] width 31 height 18
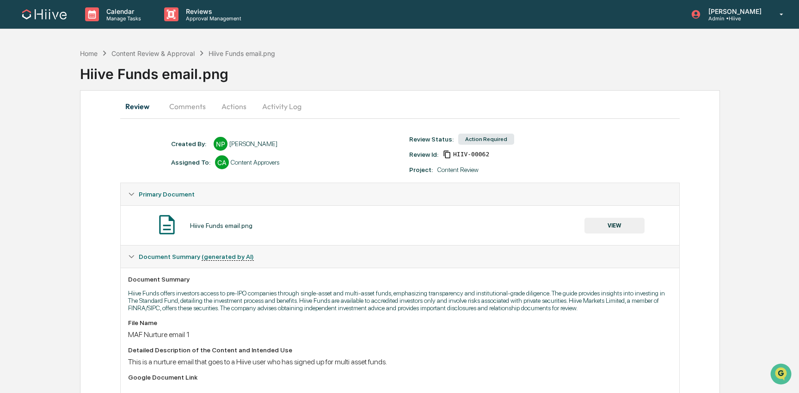
click at [184, 111] on button "Comments" at bounding box center [187, 106] width 51 height 22
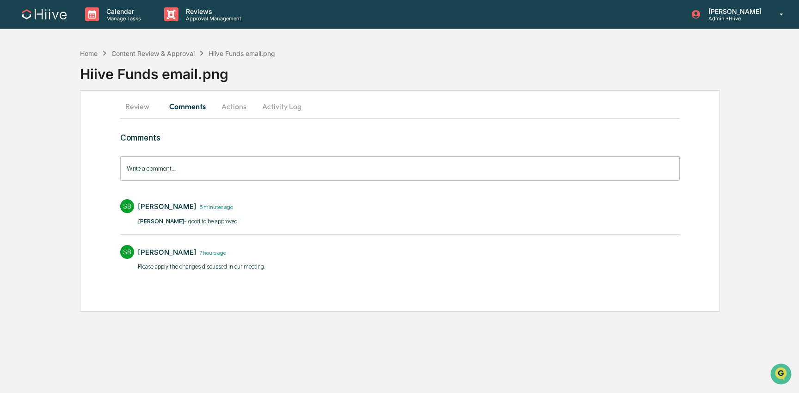
click at [245, 106] on button "Actions" at bounding box center [234, 106] width 42 height 22
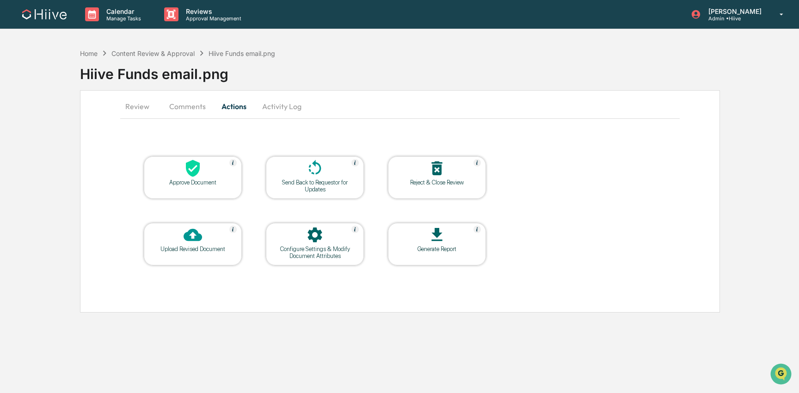
click at [202, 170] on icon at bounding box center [193, 168] width 18 height 18
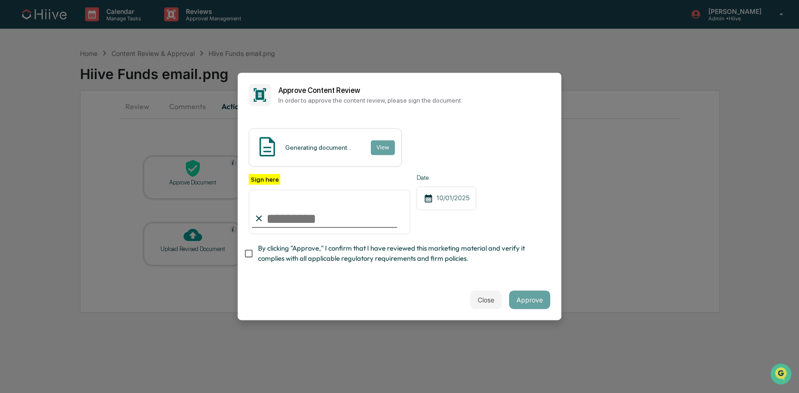
type input "**********"
click at [291, 251] on span "By clicking "Approve," I confirm that I have reviewed this marketing material a…" at bounding box center [400, 253] width 285 height 21
click at [522, 297] on button "Approve" at bounding box center [529, 300] width 41 height 18
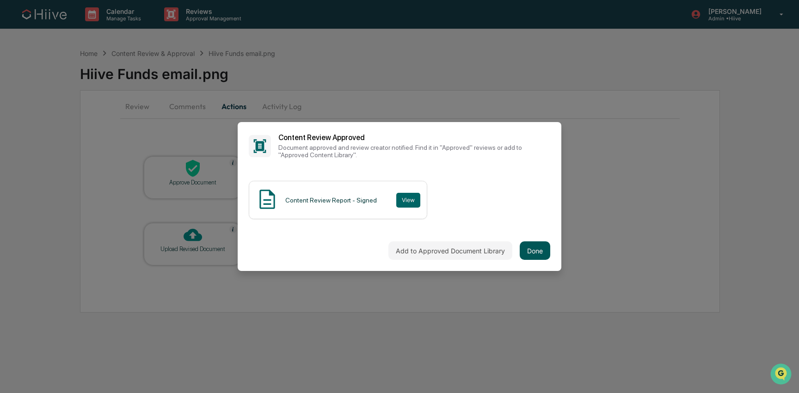
click at [535, 251] on button "Done" at bounding box center [535, 250] width 31 height 18
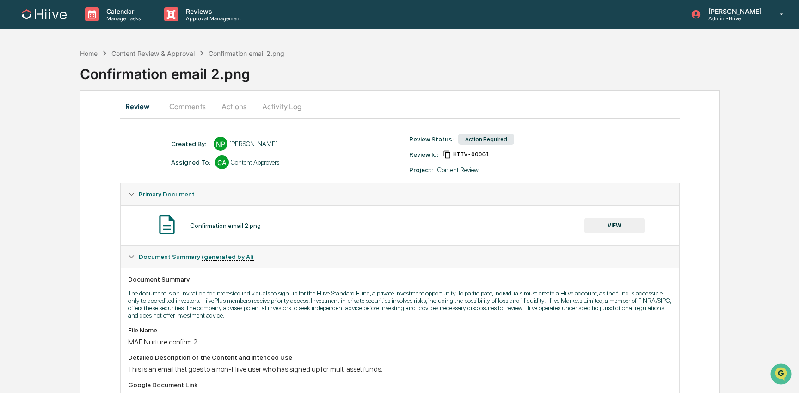
click at [198, 109] on button "Comments" at bounding box center [187, 106] width 51 height 22
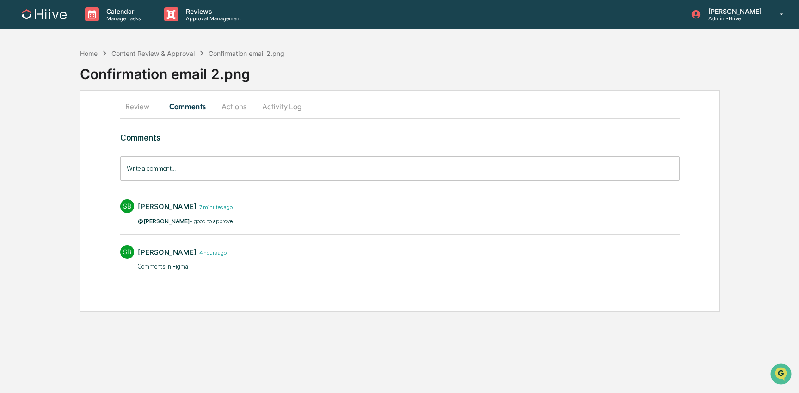
click at [249, 110] on button "Actions" at bounding box center [234, 106] width 42 height 22
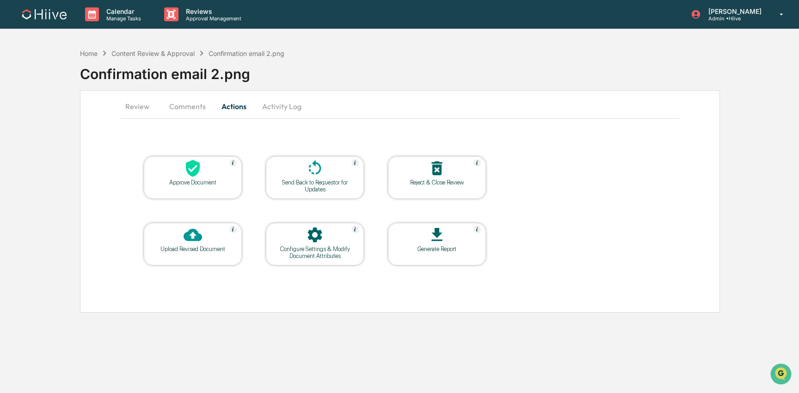
click at [198, 172] on icon at bounding box center [193, 168] width 14 height 17
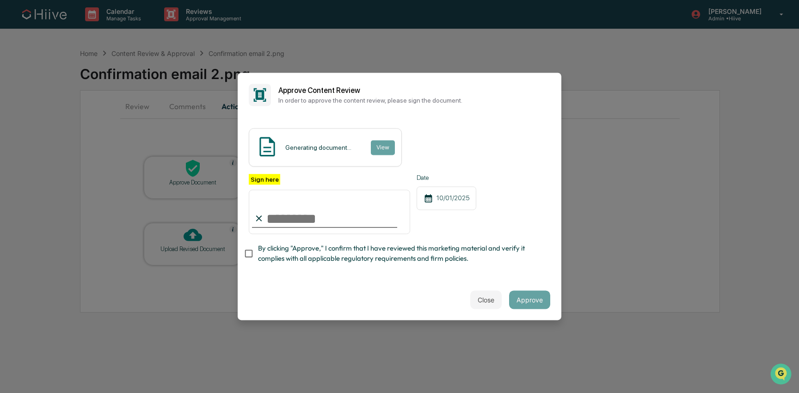
type input "**********"
click at [306, 255] on span "By clicking "Approve," I confirm that I have reviewed this marketing material a…" at bounding box center [400, 253] width 285 height 21
click at [526, 296] on button "Approve" at bounding box center [529, 300] width 41 height 18
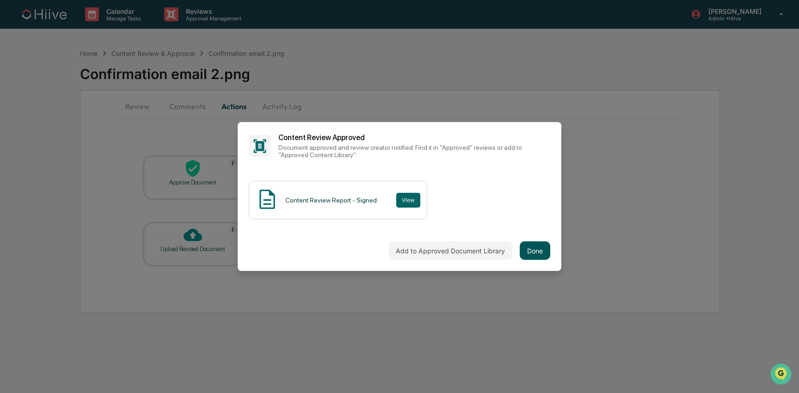
click at [530, 248] on button "Done" at bounding box center [535, 250] width 31 height 18
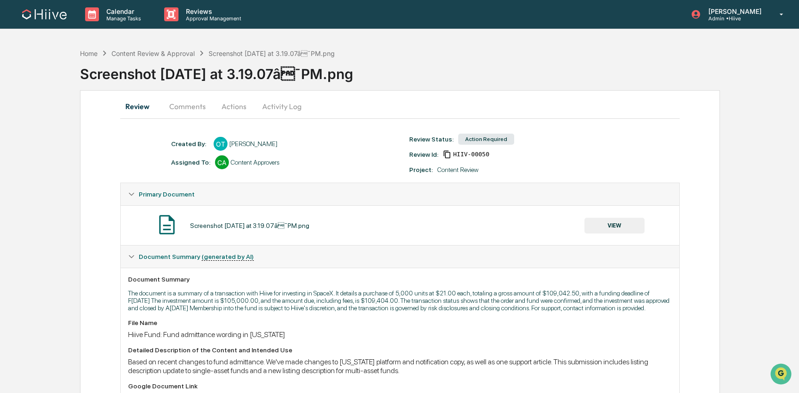
click at [234, 108] on button "Actions" at bounding box center [234, 106] width 42 height 22
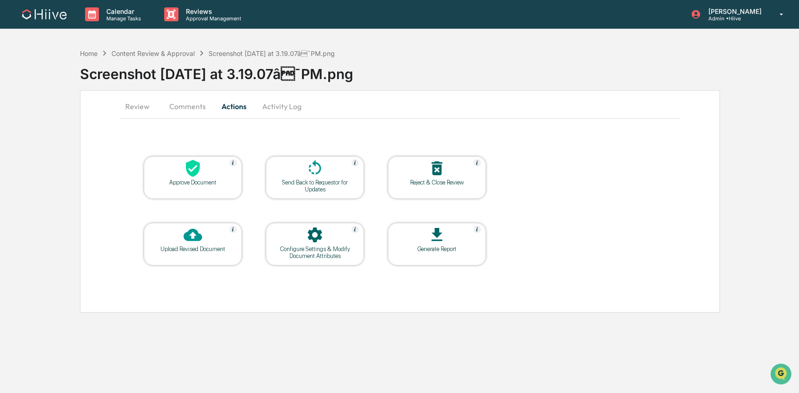
click at [187, 108] on button "Comments" at bounding box center [187, 106] width 51 height 22
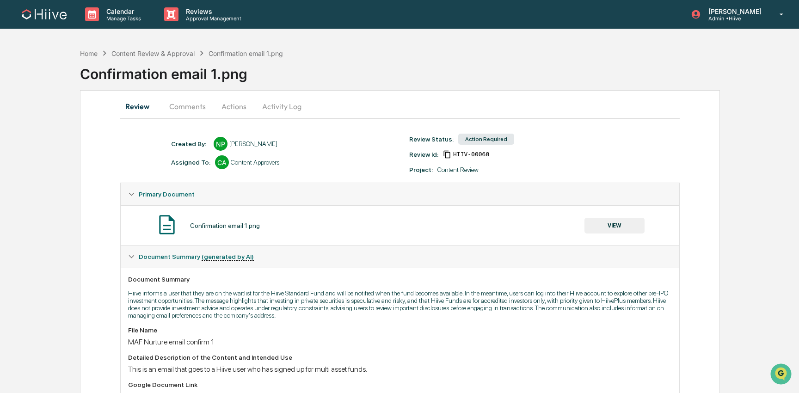
click at [185, 102] on button "Comments" at bounding box center [187, 106] width 51 height 22
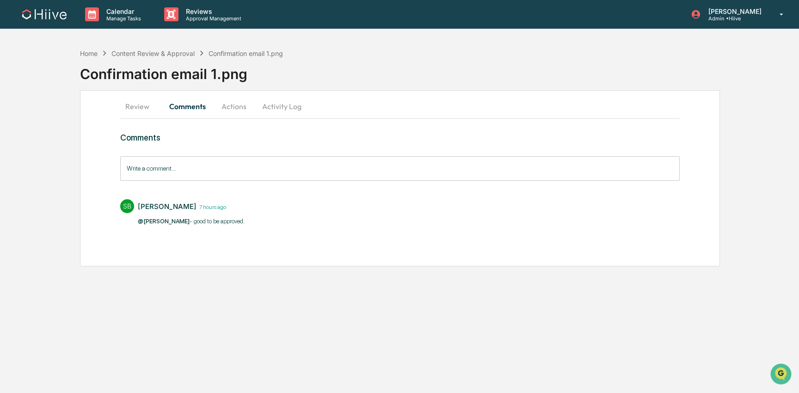
drag, startPoint x: 232, startPoint y: 111, endPoint x: 221, endPoint y: 135, distance: 26.3
click at [222, 135] on div "Review Comments Actions Activity Log Comments Write a comment... Write a commen…" at bounding box center [400, 178] width 640 height 176
click at [137, 105] on button "Review" at bounding box center [141, 106] width 42 height 22
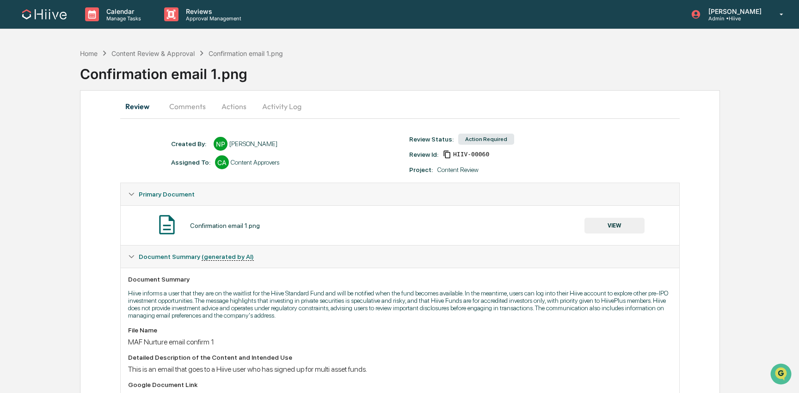
click at [627, 232] on button "VIEW" at bounding box center [614, 226] width 60 height 16
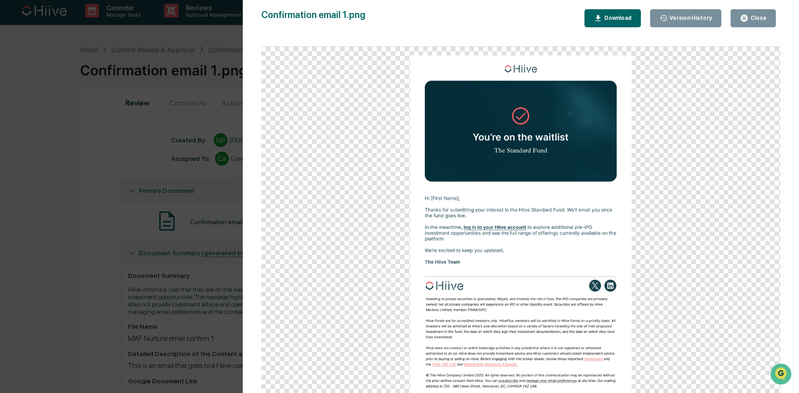
scroll to position [5, 0]
click at [202, 98] on div "Version History 1[DATE]2:00 AM[PERSON_NAME] 0[DATE]9:18 PM[PERSON_NAME] Confirm…" at bounding box center [399, 196] width 799 height 393
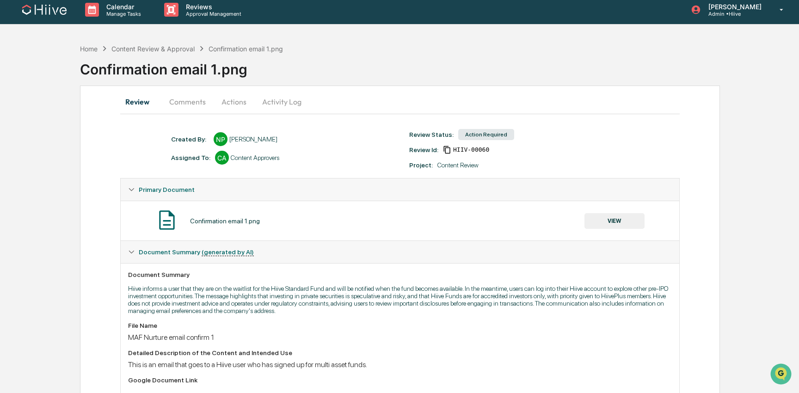
click at [229, 103] on button "Actions" at bounding box center [234, 102] width 42 height 22
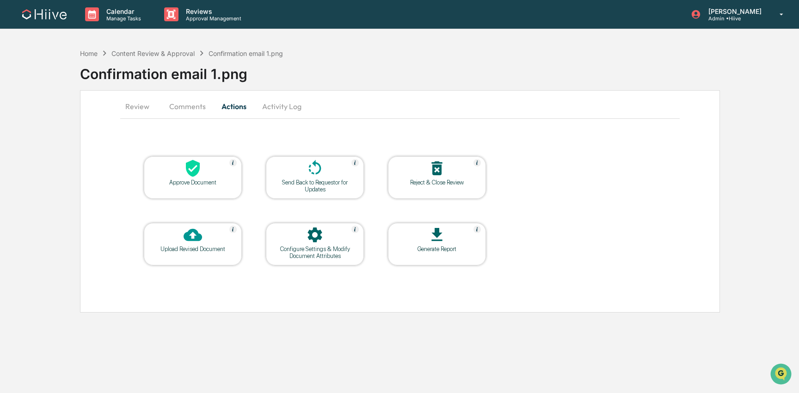
click at [188, 172] on icon at bounding box center [193, 168] width 14 height 17
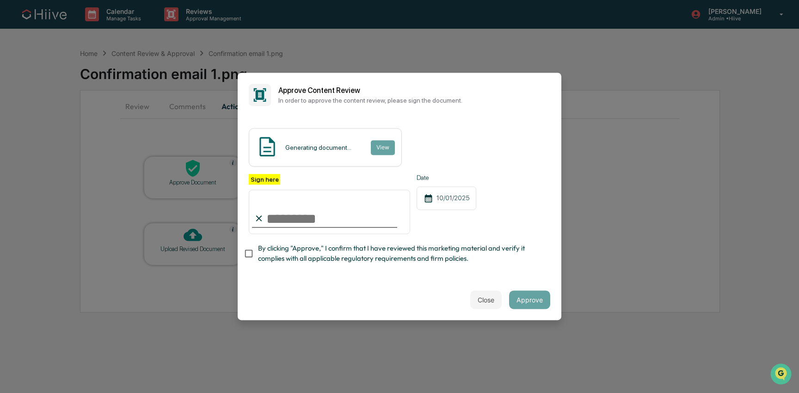
type input "**********"
click at [263, 254] on span "By clicking "Approve," I confirm that I have reviewed this marketing material a…" at bounding box center [400, 253] width 285 height 21
click at [529, 295] on button "Approve" at bounding box center [529, 300] width 41 height 18
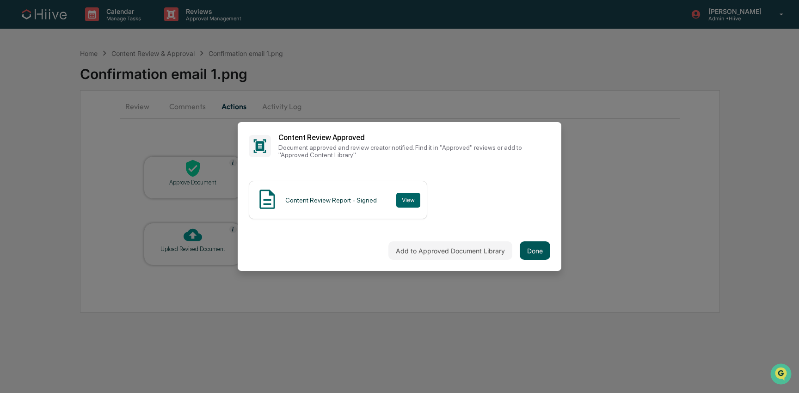
click at [534, 248] on button "Done" at bounding box center [535, 250] width 31 height 18
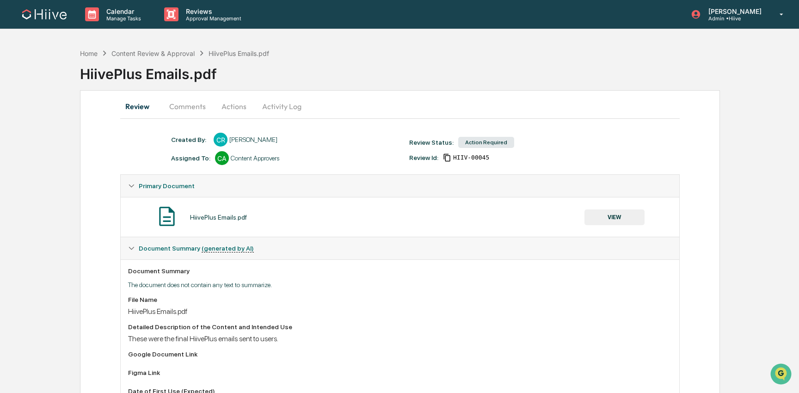
click at [185, 110] on button "Comments" at bounding box center [187, 106] width 51 height 22
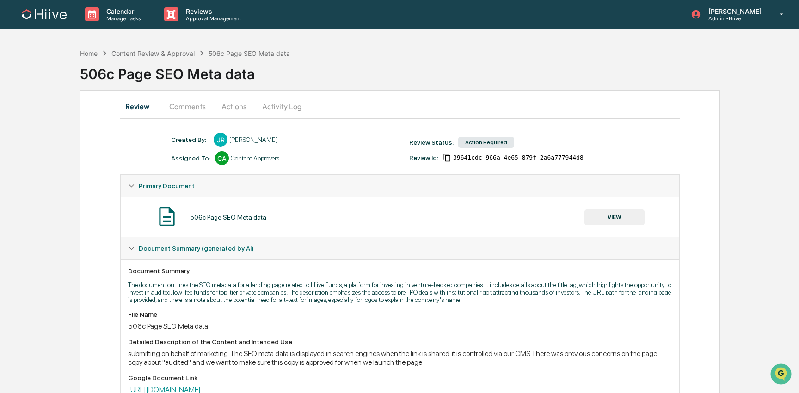
click at [188, 106] on button "Comments" at bounding box center [187, 106] width 51 height 22
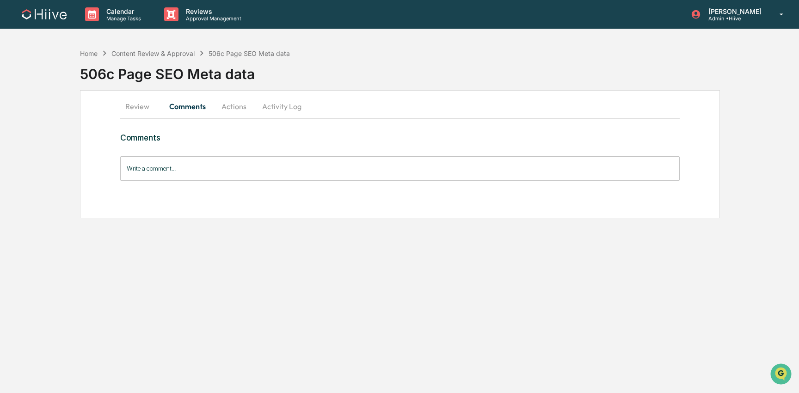
click at [136, 105] on button "Review" at bounding box center [141, 106] width 42 height 22
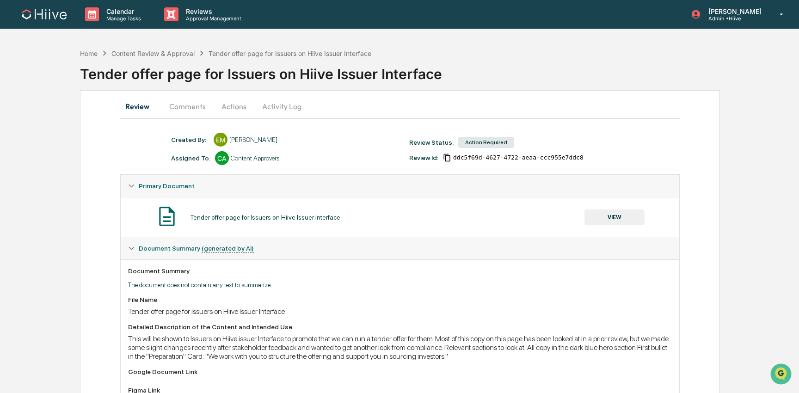
click at [185, 109] on button "Comments" at bounding box center [187, 106] width 51 height 22
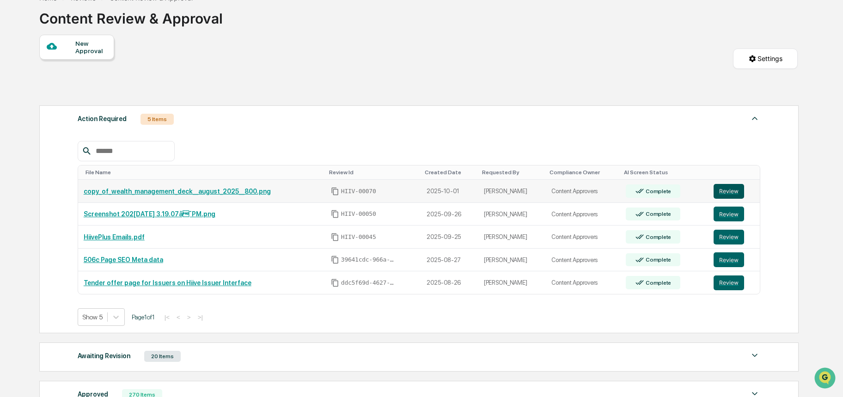
click at [729, 191] on button "Review" at bounding box center [729, 191] width 31 height 15
click at [726, 214] on button "Review" at bounding box center [729, 214] width 31 height 15
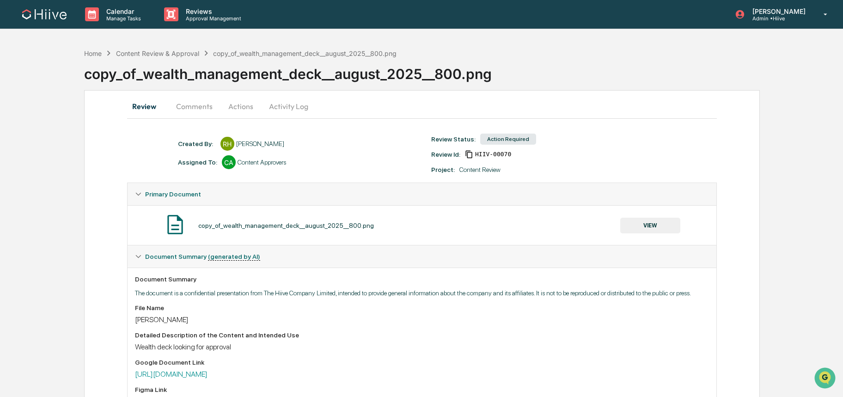
click at [204, 108] on button "Comments" at bounding box center [194, 106] width 51 height 22
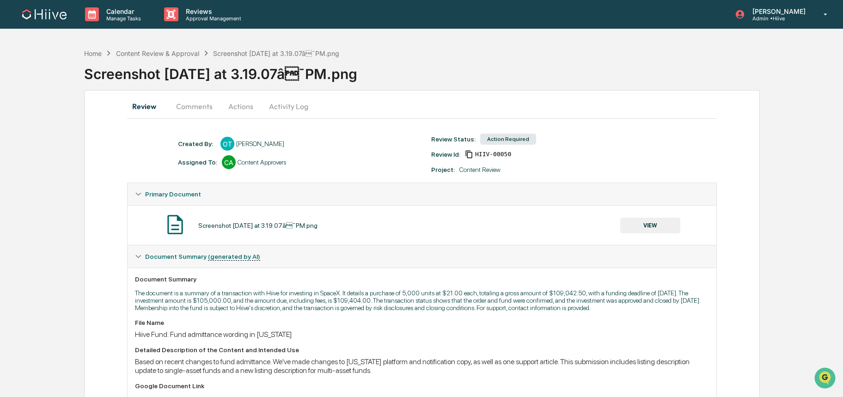
click at [169, 108] on button "Comments" at bounding box center [194, 106] width 51 height 22
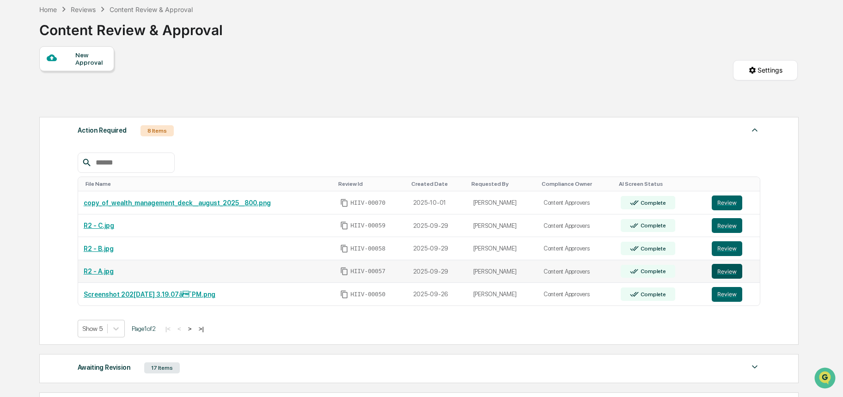
click at [726, 271] on button "Review" at bounding box center [727, 271] width 31 height 15
click at [724, 246] on button "Review" at bounding box center [727, 248] width 31 height 15
click at [720, 223] on button "Review" at bounding box center [727, 225] width 31 height 15
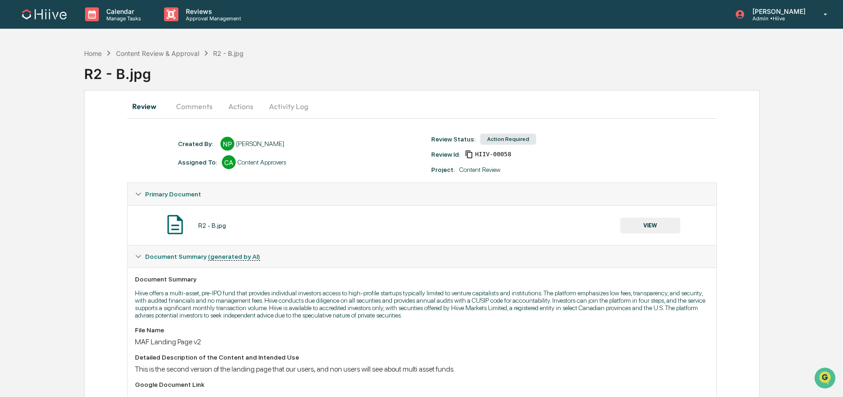
click at [198, 109] on button "Comments" at bounding box center [194, 106] width 51 height 22
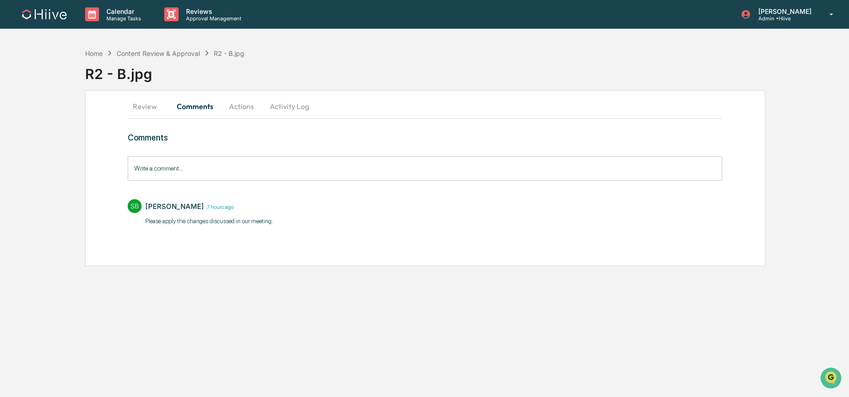
click at [131, 111] on button "Review" at bounding box center [149, 106] width 42 height 22
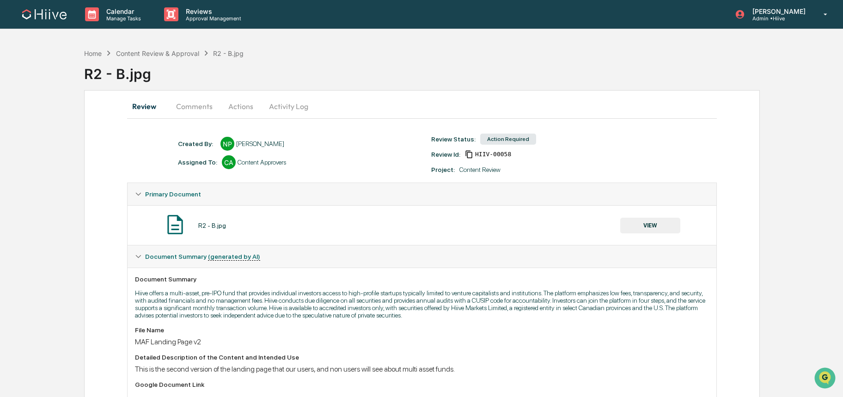
click at [666, 228] on button "VIEW" at bounding box center [651, 226] width 60 height 16
click at [188, 141] on div "Created By: ‎ ‎" at bounding box center [197, 143] width 38 height 7
click at [191, 111] on button "Comments" at bounding box center [194, 106] width 51 height 22
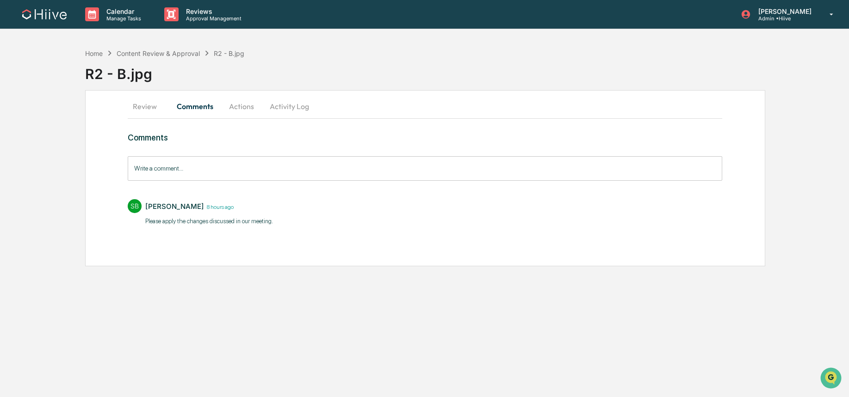
click at [118, 111] on div "Review Comments Actions Activity Log Comments Write a comment... Write a commen…" at bounding box center [425, 178] width 680 height 176
click at [135, 107] on button "Review" at bounding box center [149, 106] width 42 height 22
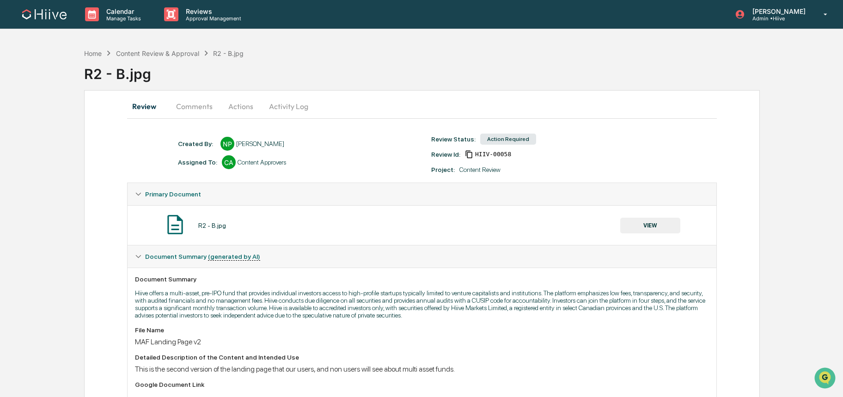
click at [656, 221] on button "VIEW" at bounding box center [651, 226] width 60 height 16
click at [186, 107] on button "Comments" at bounding box center [194, 106] width 51 height 22
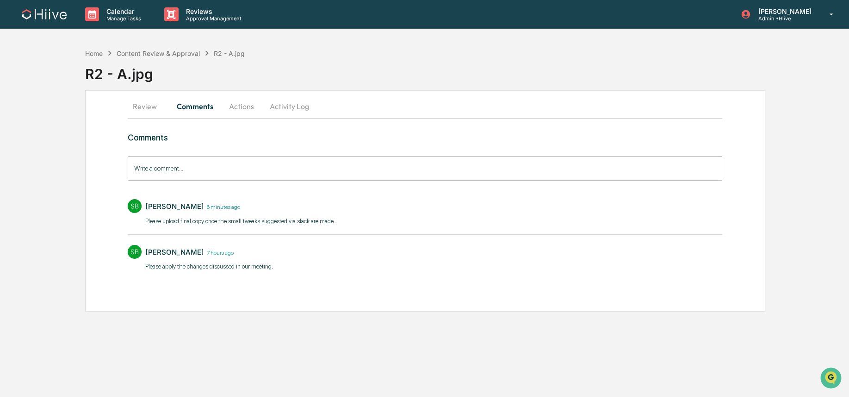
click at [146, 111] on button "Review" at bounding box center [149, 106] width 42 height 22
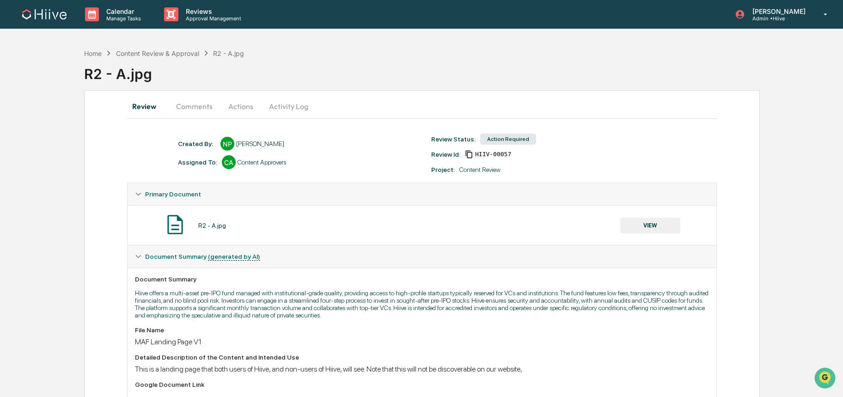
click at [655, 230] on button "VIEW" at bounding box center [651, 226] width 60 height 16
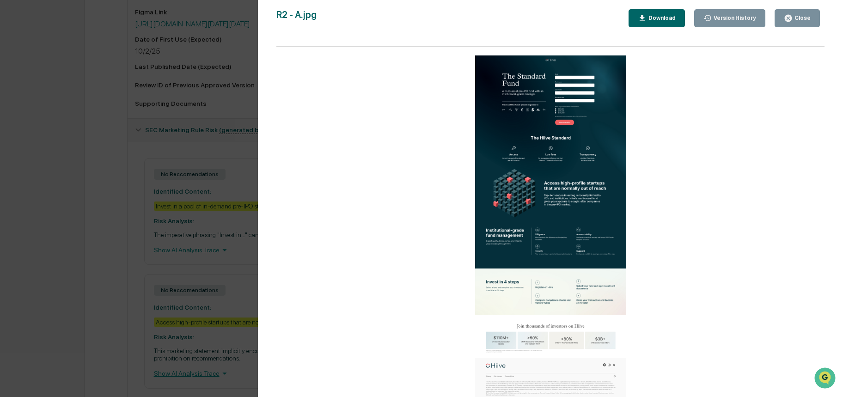
scroll to position [447, 0]
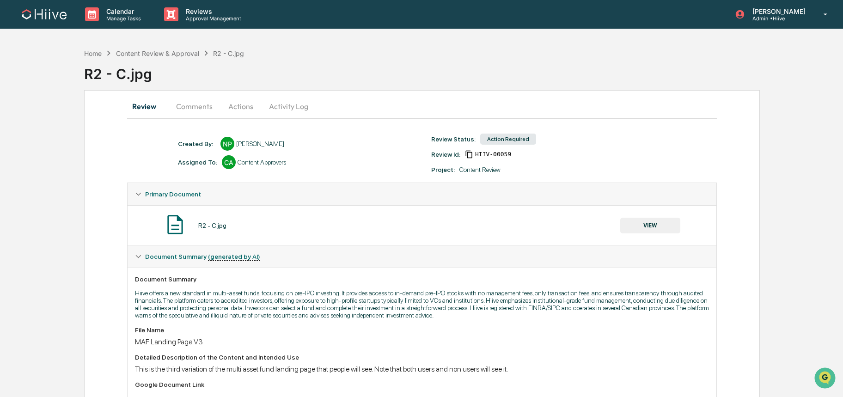
click at [192, 105] on button "Comments" at bounding box center [194, 106] width 51 height 22
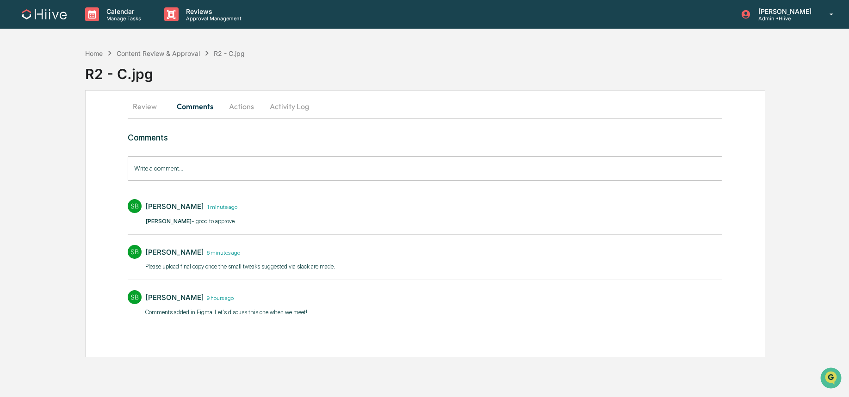
click at [152, 111] on button "Review" at bounding box center [149, 106] width 42 height 22
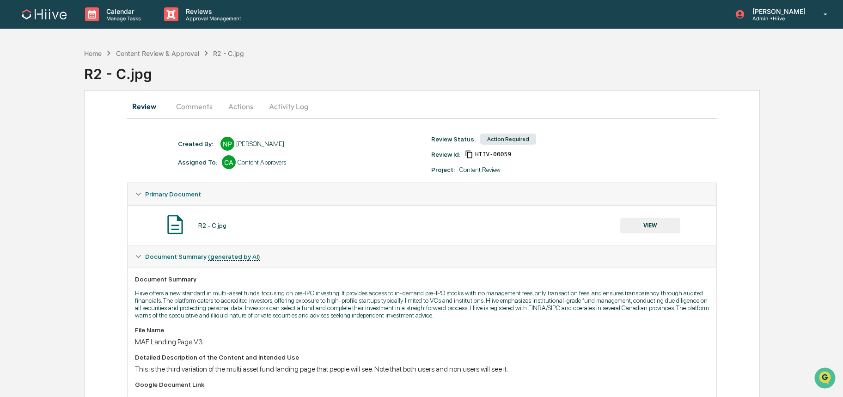
click at [647, 230] on button "VIEW" at bounding box center [651, 226] width 60 height 16
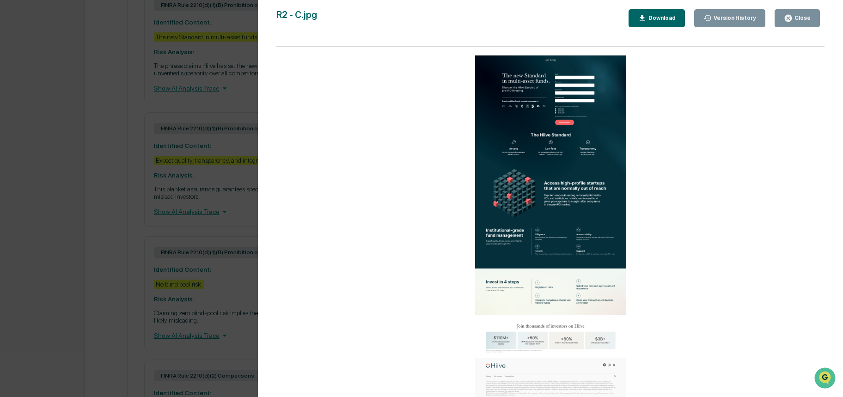
scroll to position [561, 0]
click at [223, 200] on div "Version History 10/02/2025, 12:24 AM Nathan Pitzer 10/02/2025, 12:17 AM Nathan …" at bounding box center [421, 198] width 843 height 397
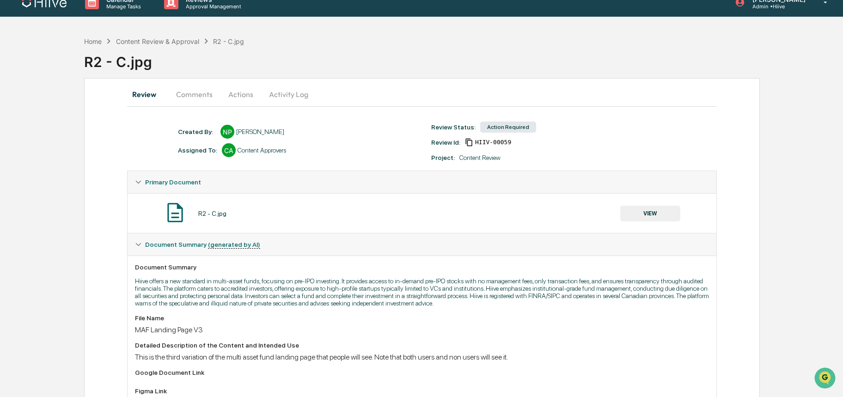
scroll to position [0, 0]
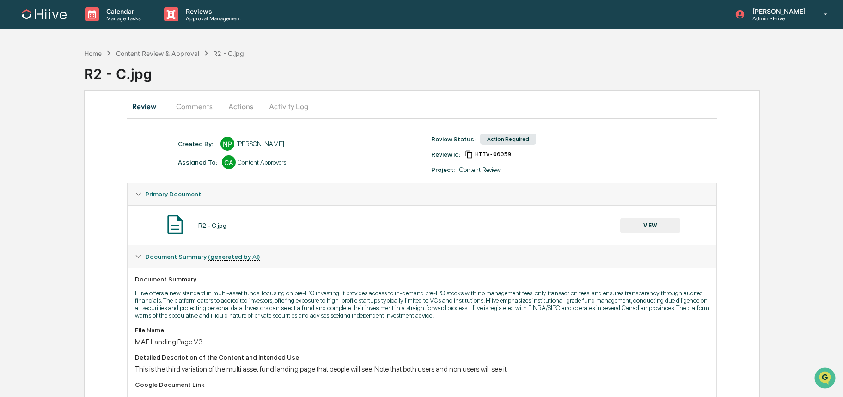
click at [238, 110] on button "Actions" at bounding box center [241, 106] width 42 height 22
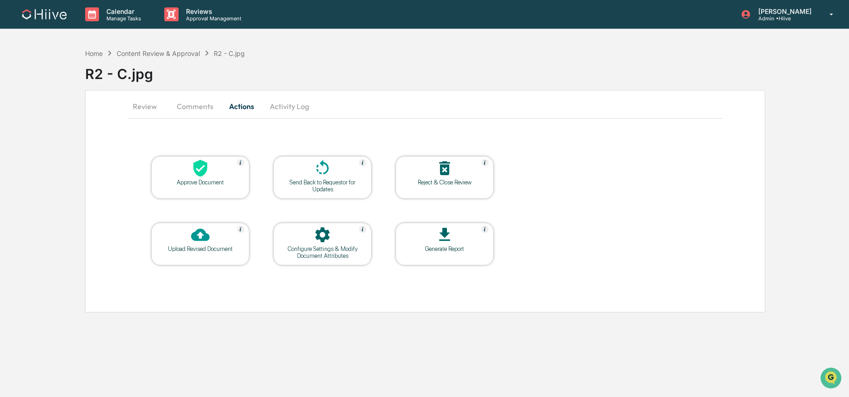
click at [209, 164] on icon at bounding box center [200, 168] width 18 height 18
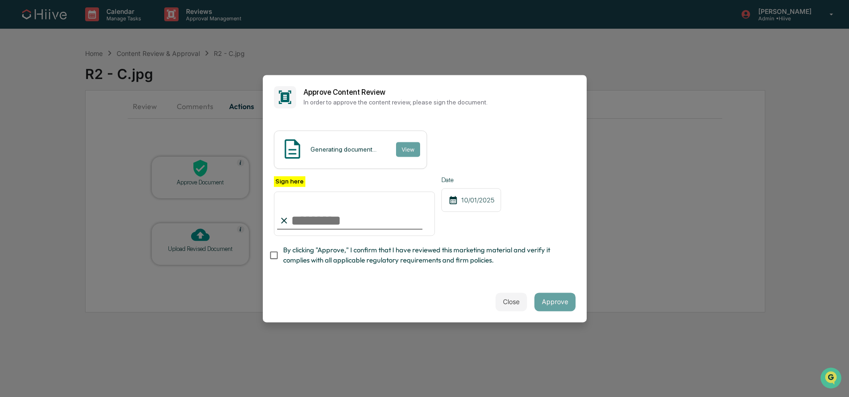
click at [0, 397] on com-1password-button at bounding box center [0, 397] width 0 height 0
type input "**********"
click at [304, 246] on span "By clicking "Approve," I confirm that I have reviewed this marketing material a…" at bounding box center [425, 256] width 285 height 21
click at [547, 300] on button "Approve" at bounding box center [554, 302] width 41 height 18
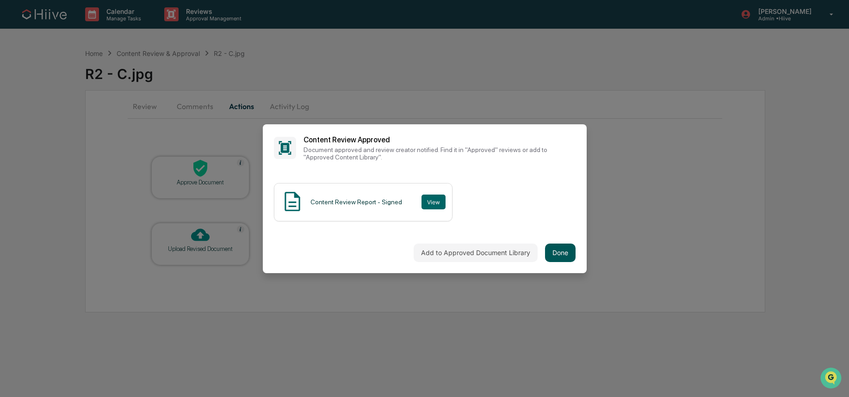
click at [554, 254] on button "Done" at bounding box center [560, 253] width 31 height 18
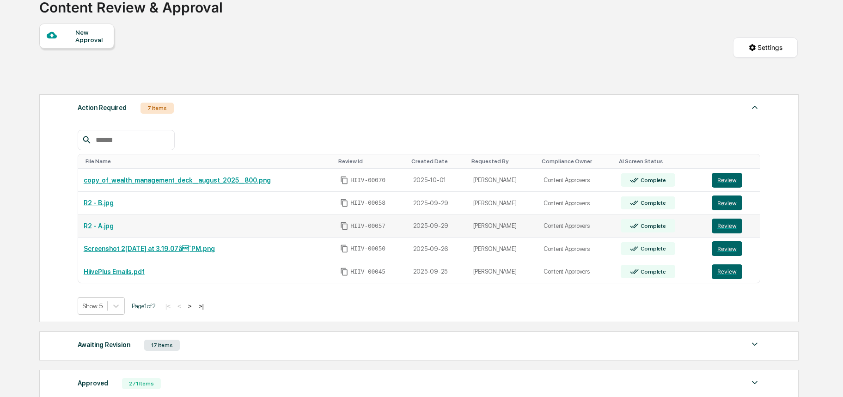
scroll to position [111, 0]
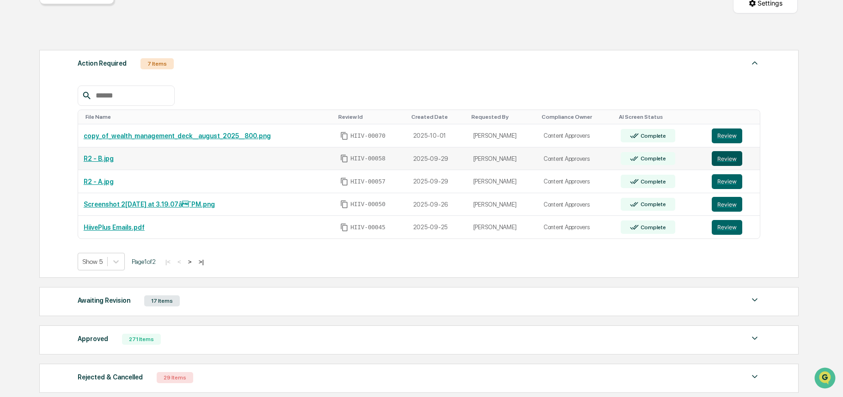
click at [731, 160] on button "Review" at bounding box center [727, 158] width 31 height 15
click at [726, 181] on button "Review" at bounding box center [727, 181] width 31 height 15
click at [195, 263] on button ">" at bounding box center [189, 262] width 9 height 8
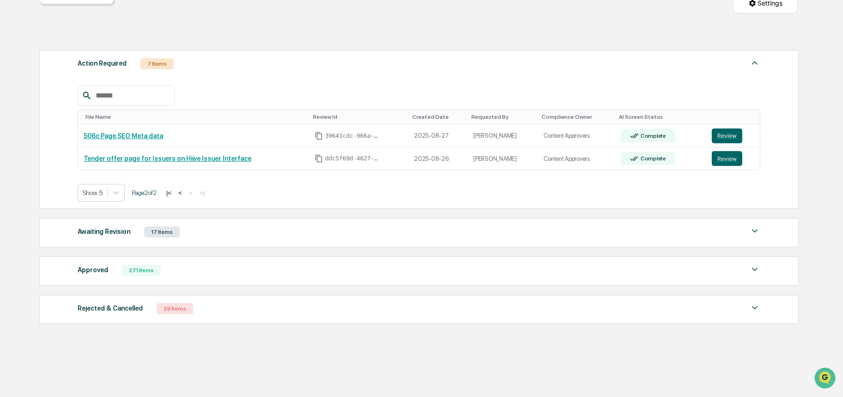
click at [174, 192] on button "|<" at bounding box center [169, 193] width 11 height 8
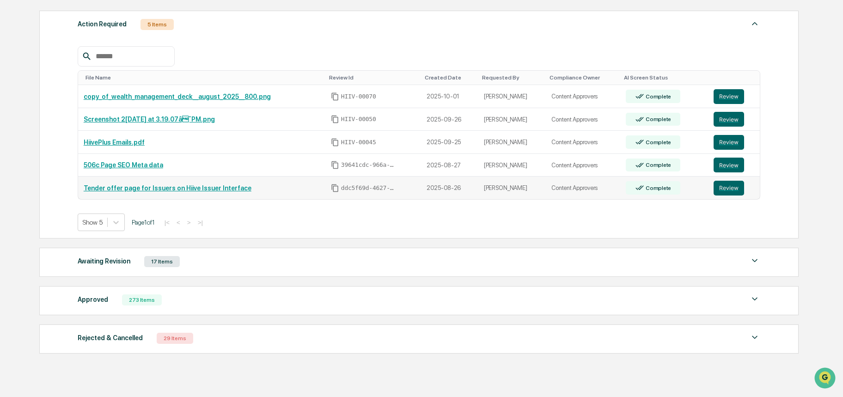
scroll to position [166, 0]
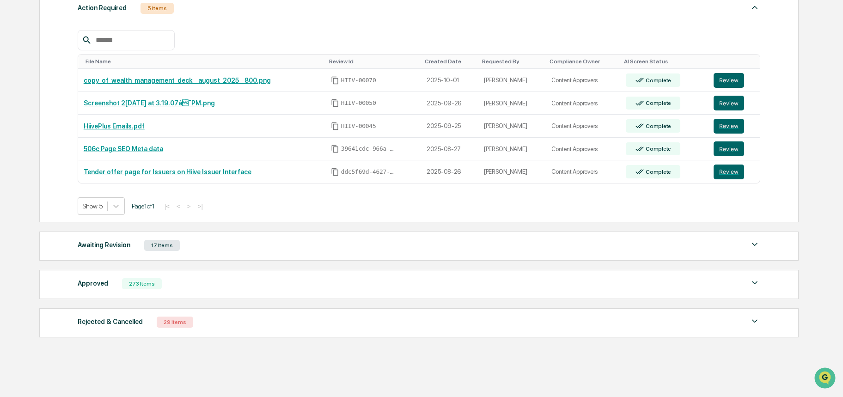
click at [215, 245] on div "Awaiting Revision 17 Items" at bounding box center [419, 245] width 683 height 13
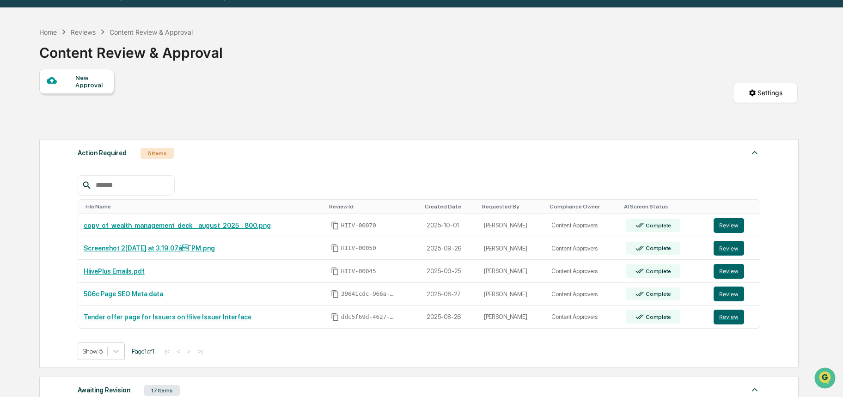
scroll to position [18, 0]
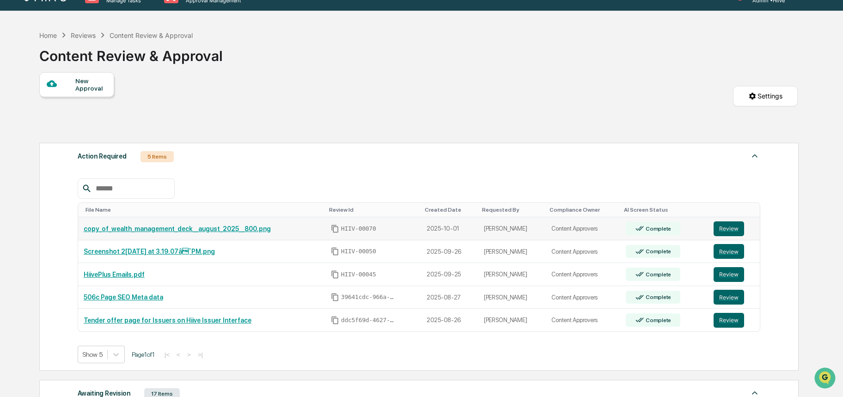
click at [740, 236] on td "Review" at bounding box center [734, 228] width 52 height 23
click at [737, 230] on button "Review" at bounding box center [729, 228] width 31 height 15
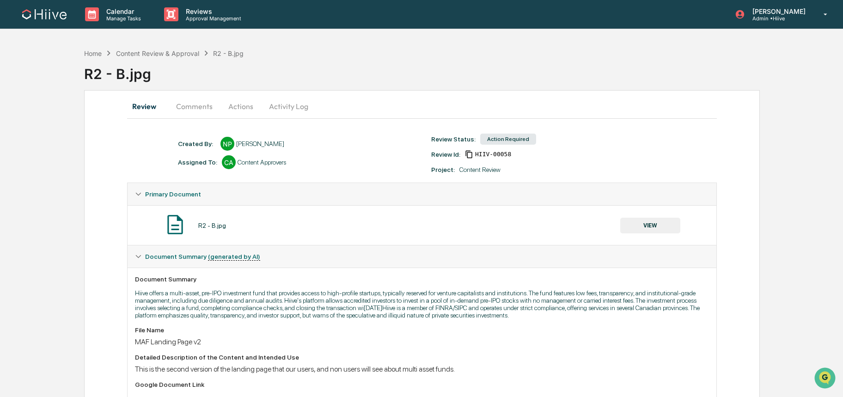
click at [249, 103] on button "Actions" at bounding box center [241, 106] width 42 height 22
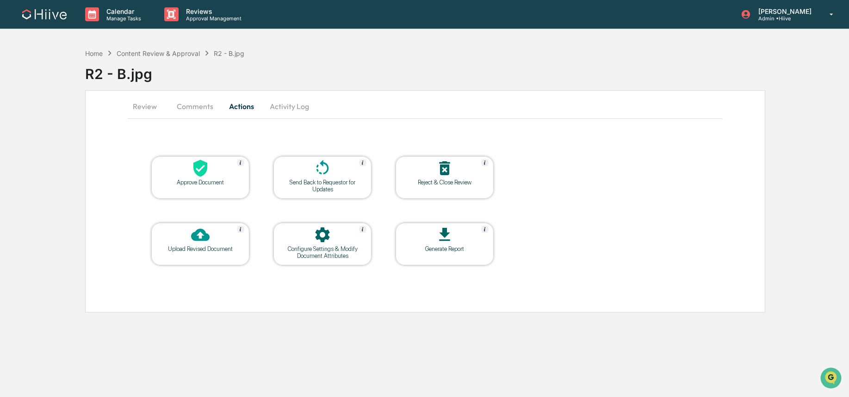
click at [212, 111] on button "Comments" at bounding box center [194, 106] width 51 height 22
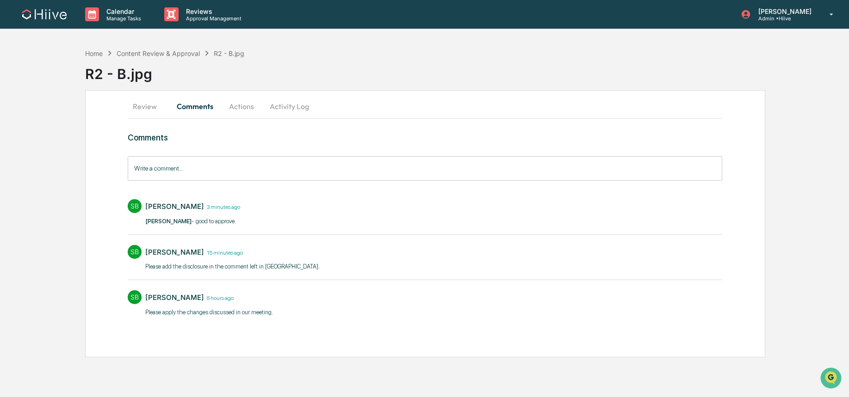
click at [243, 107] on button "Actions" at bounding box center [242, 106] width 42 height 22
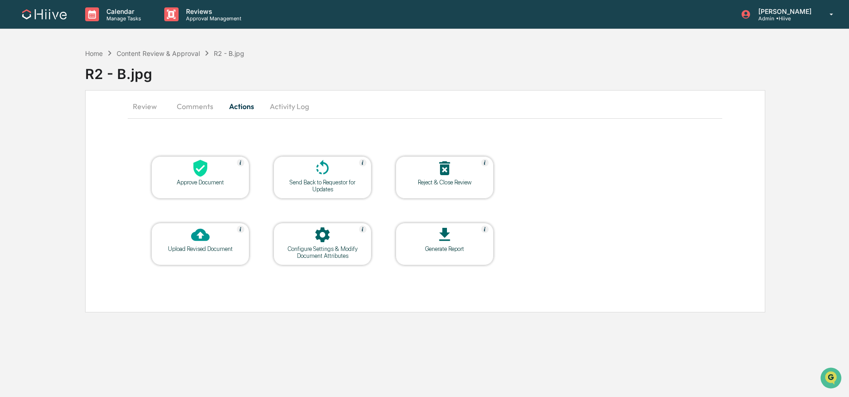
click at [211, 176] on div at bounding box center [200, 169] width 92 height 20
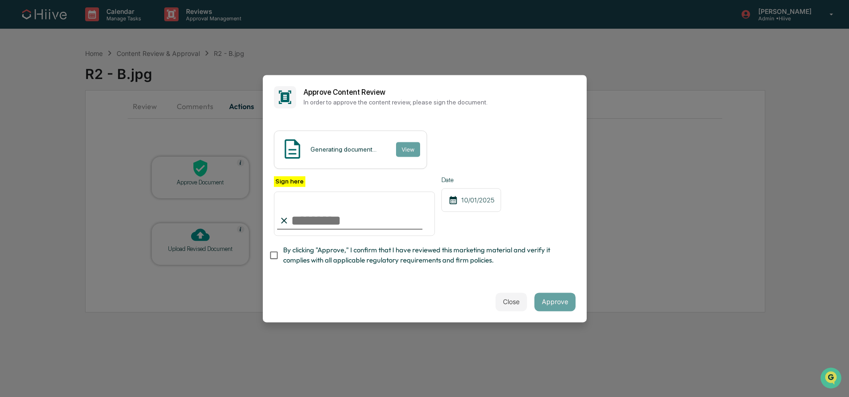
type input "**********"
click at [333, 251] on span "By clicking "Approve," I confirm that I have reviewed this marketing material a…" at bounding box center [425, 256] width 285 height 21
click at [553, 294] on button "Approve" at bounding box center [554, 302] width 41 height 18
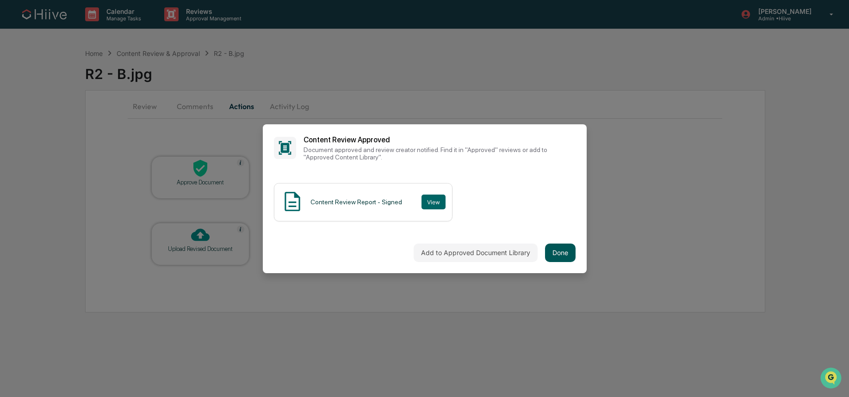
click at [545, 251] on button "Done" at bounding box center [560, 253] width 31 height 18
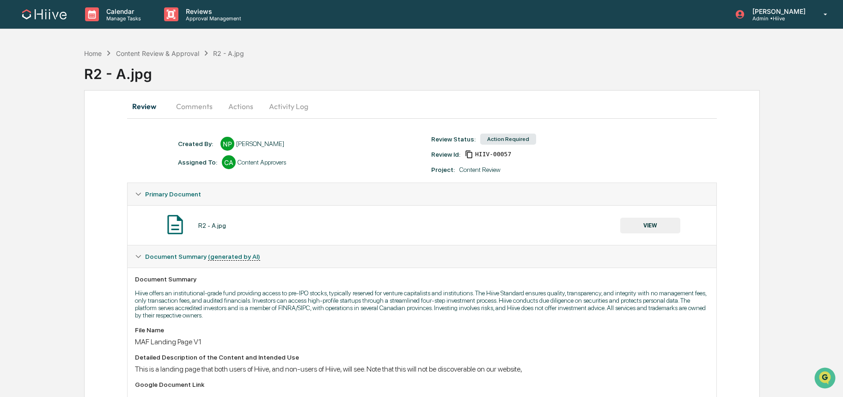
click at [239, 110] on button "Actions" at bounding box center [241, 106] width 42 height 22
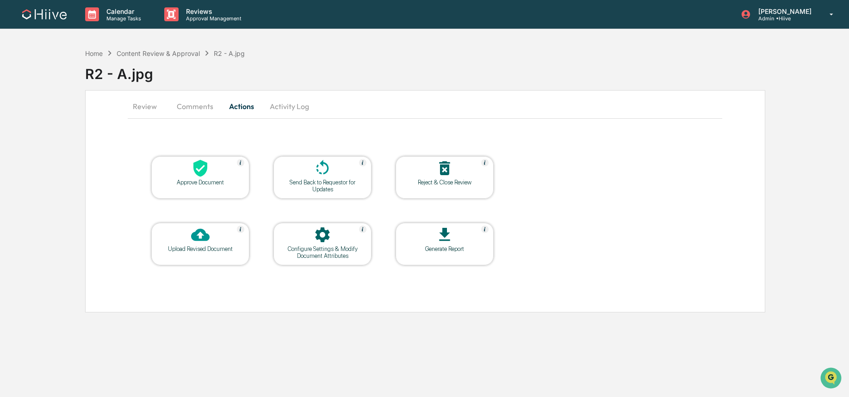
click at [205, 116] on button "Comments" at bounding box center [194, 106] width 51 height 22
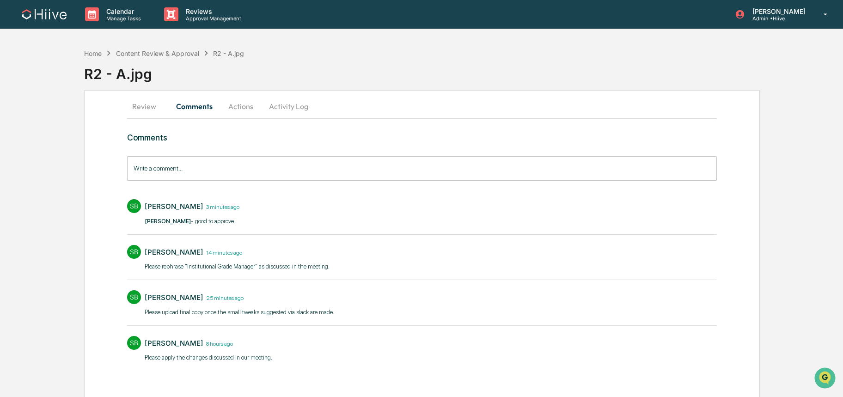
click at [243, 106] on button "Actions" at bounding box center [241, 106] width 42 height 22
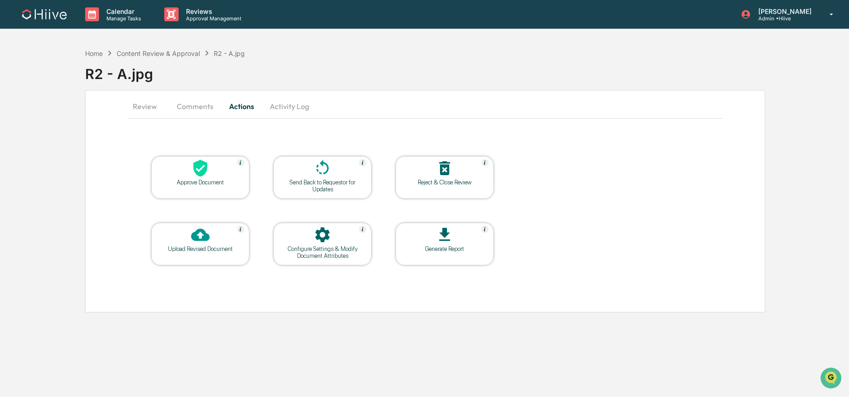
click at [209, 166] on icon at bounding box center [200, 168] width 18 height 18
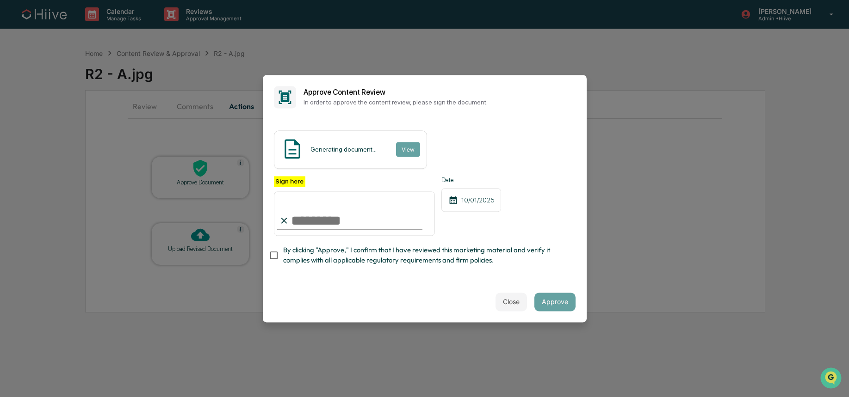
type input "**********"
click at [314, 250] on span "By clicking "Approve," I confirm that I have reviewed this marketing material a…" at bounding box center [425, 256] width 285 height 21
click at [553, 295] on button "Approve" at bounding box center [554, 302] width 41 height 18
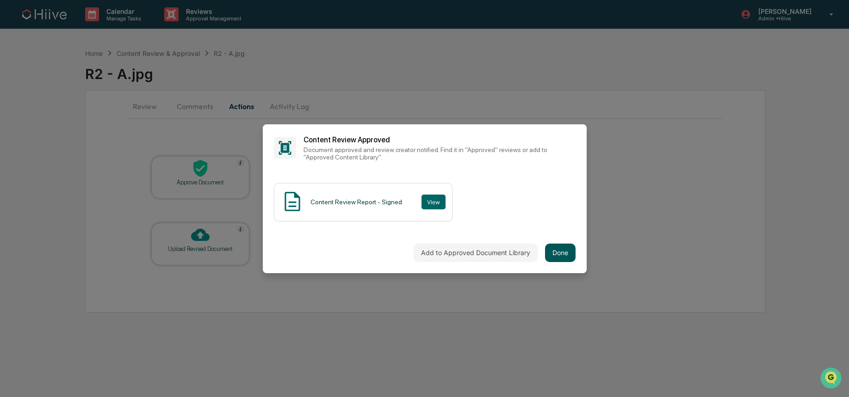
click at [564, 244] on button "Done" at bounding box center [560, 253] width 31 height 18
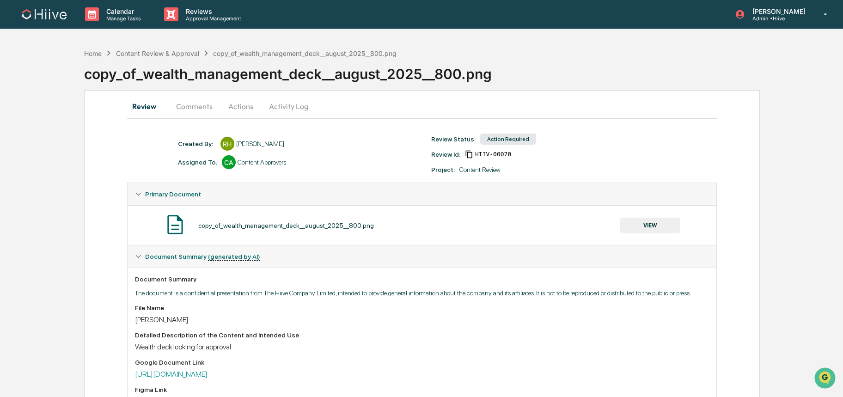
click at [209, 109] on button "Comments" at bounding box center [194, 106] width 51 height 22
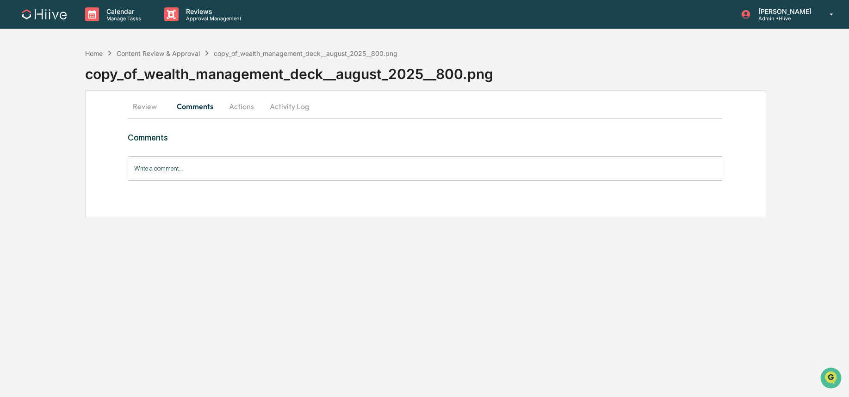
click at [151, 108] on button "Review" at bounding box center [149, 106] width 42 height 22
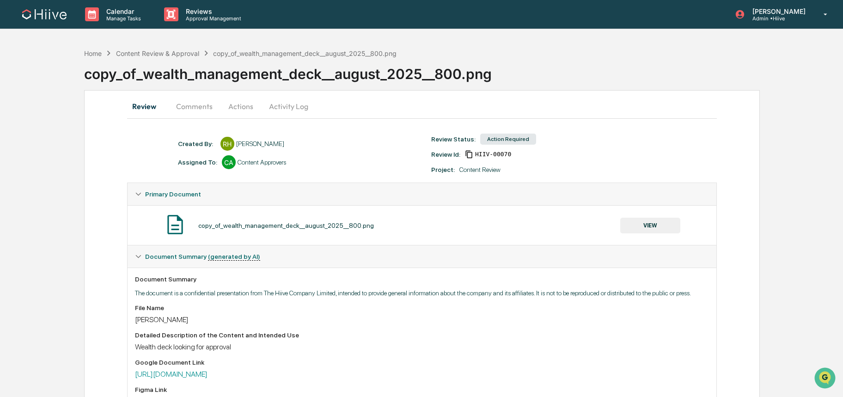
click at [226, 110] on button "Actions" at bounding box center [241, 106] width 42 height 22
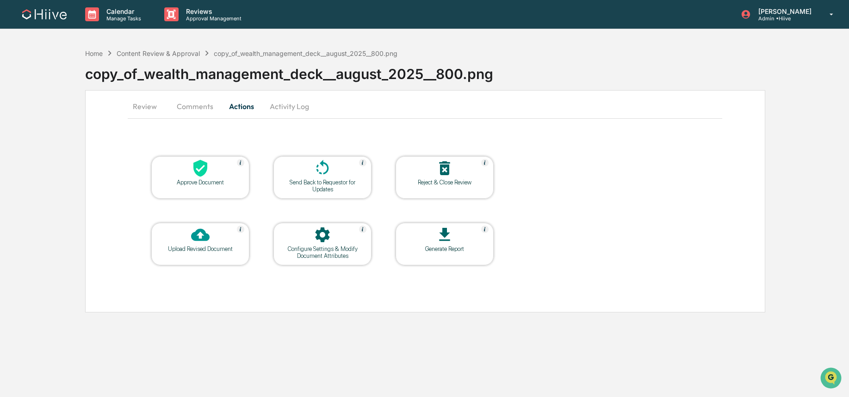
click at [149, 109] on button "Review" at bounding box center [149, 106] width 42 height 22
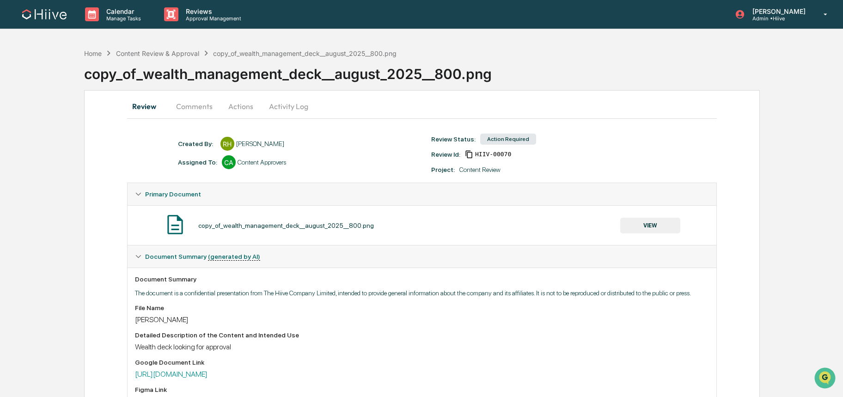
click at [275, 110] on button "Activity Log" at bounding box center [289, 106] width 54 height 22
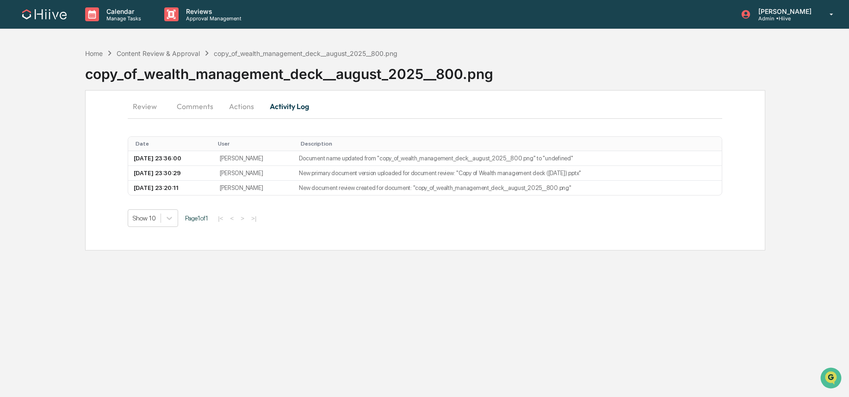
click at [152, 108] on button "Review" at bounding box center [149, 106] width 42 height 22
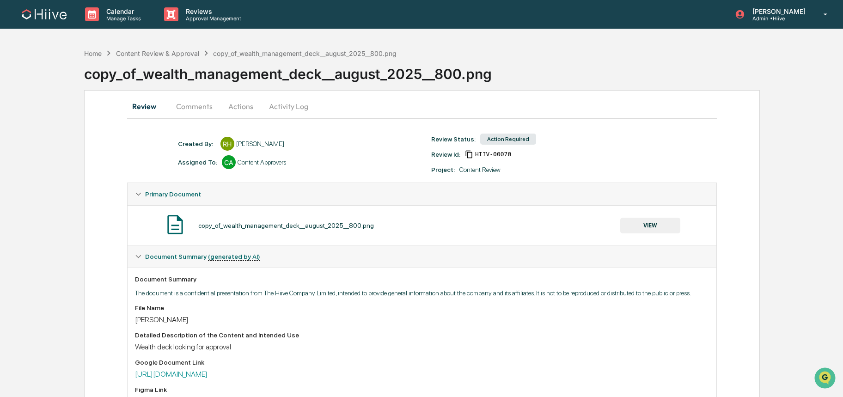
click at [74, 22] on link at bounding box center [49, 14] width 55 height 29
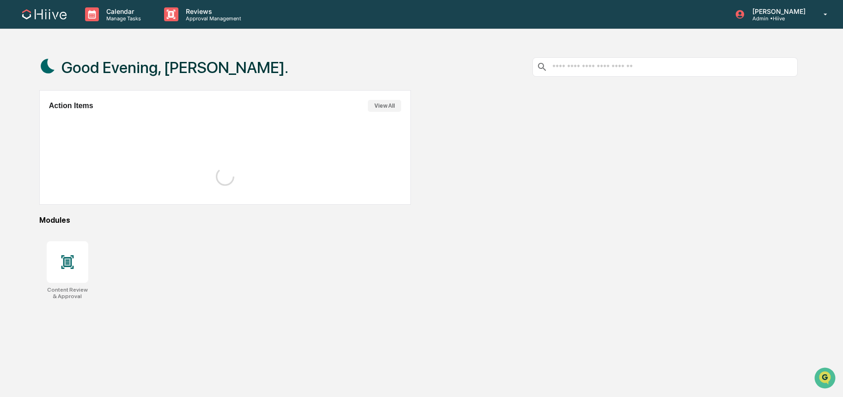
click at [69, 21] on link at bounding box center [49, 14] width 55 height 29
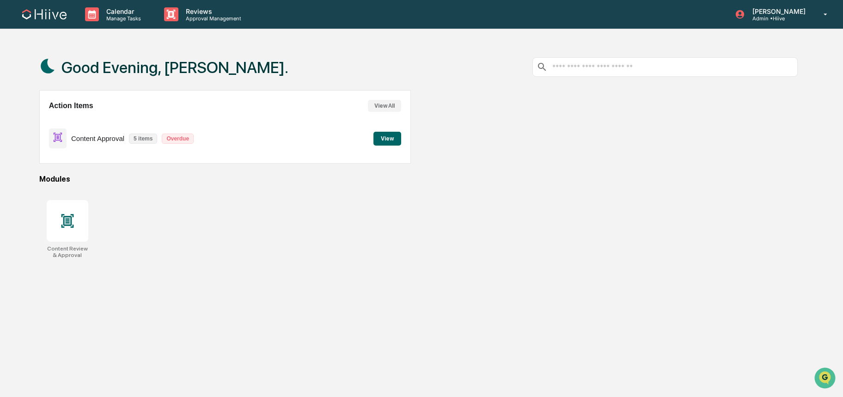
click at [393, 138] on button "View" at bounding box center [388, 139] width 28 height 14
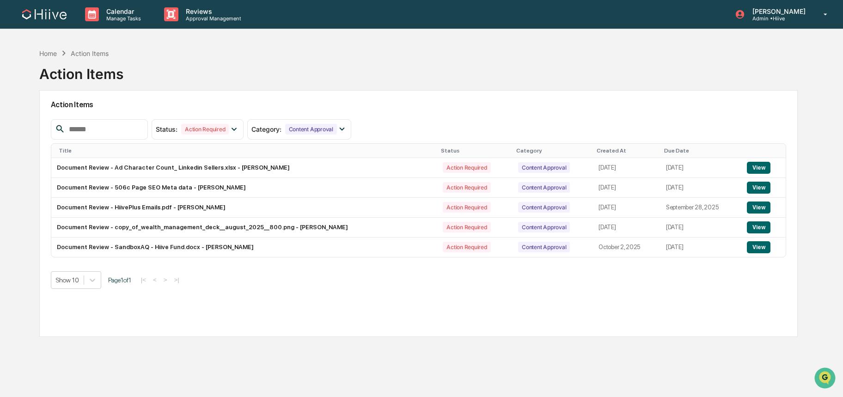
click at [43, 12] on img at bounding box center [44, 14] width 44 height 10
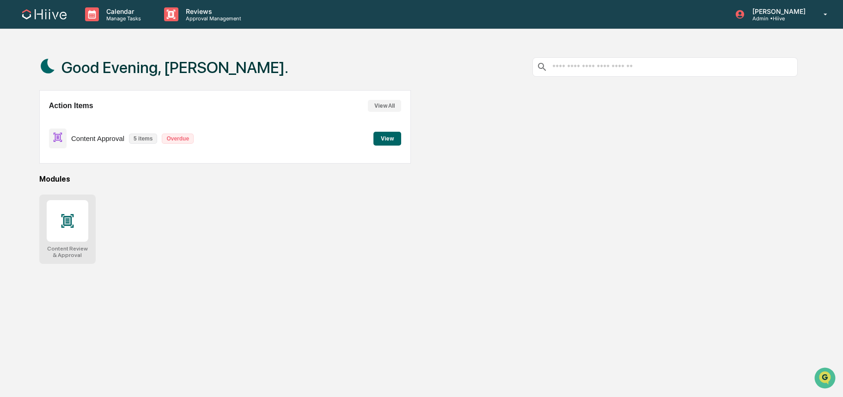
click at [65, 228] on icon at bounding box center [67, 221] width 15 height 15
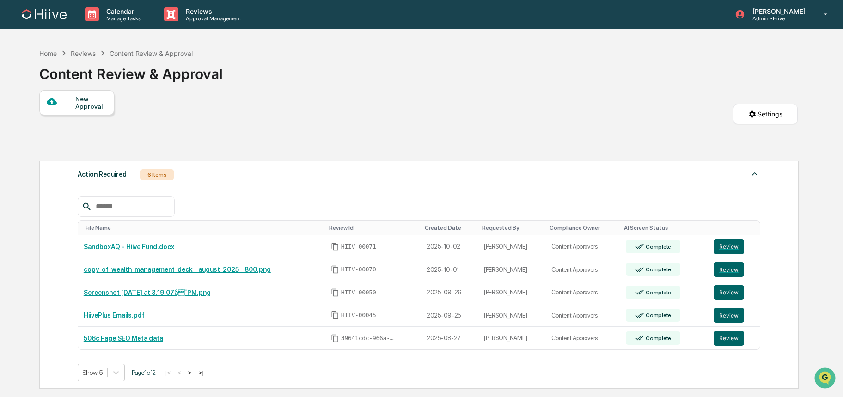
click at [37, 11] on img at bounding box center [44, 14] width 44 height 10
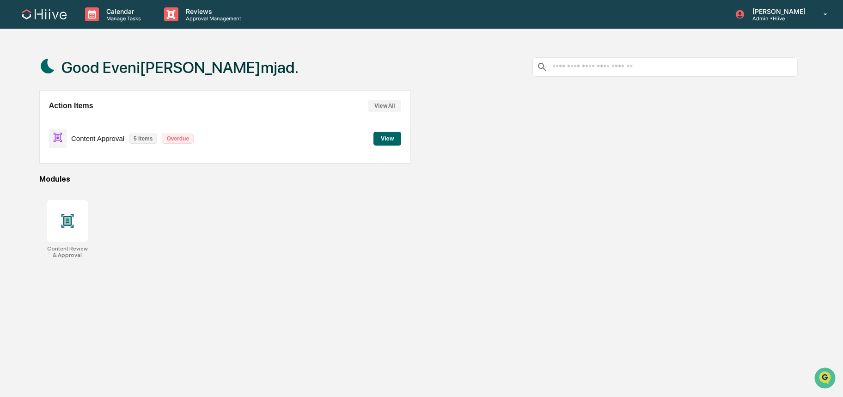
click at [403, 139] on div "Action Items View All Content Approval 5 items Overdue View" at bounding box center [225, 127] width 372 height 74
click at [389, 139] on button "View" at bounding box center [388, 139] width 28 height 14
